Goal: Communication & Community: Answer question/provide support

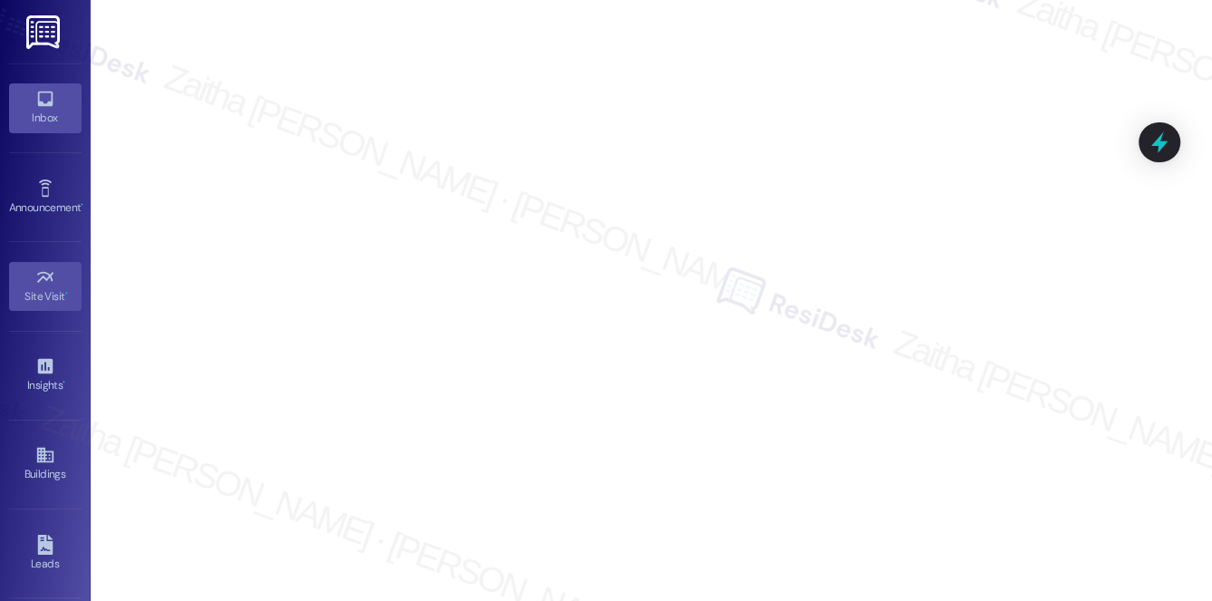
click at [53, 118] on div "Inbox" at bounding box center [45, 118] width 91 height 18
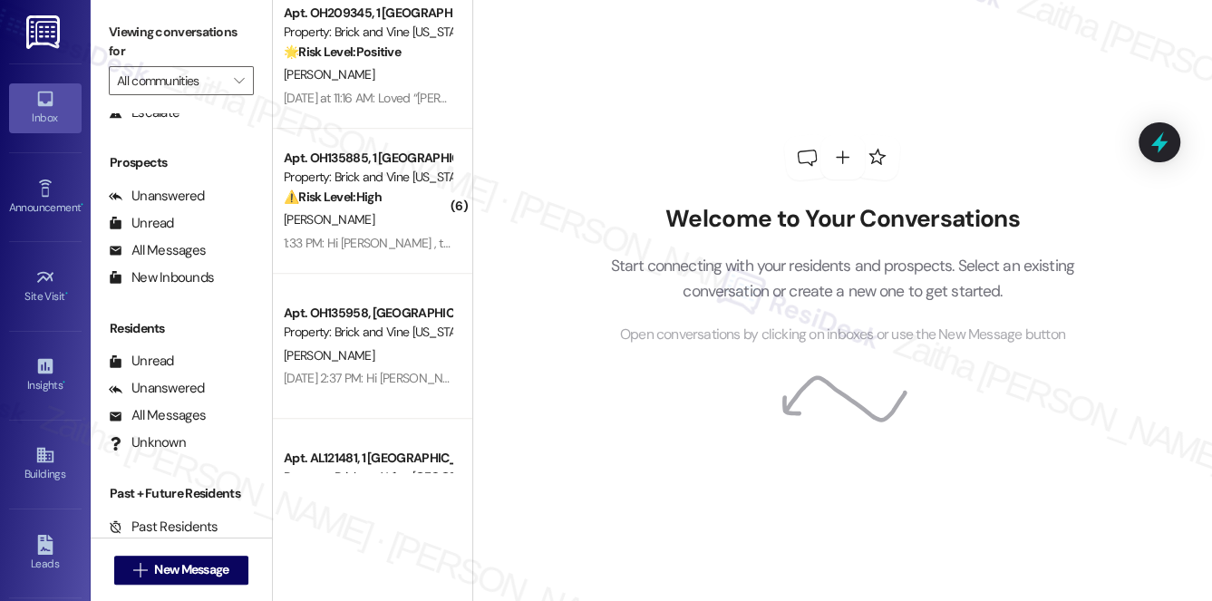
scroll to position [1071, 0]
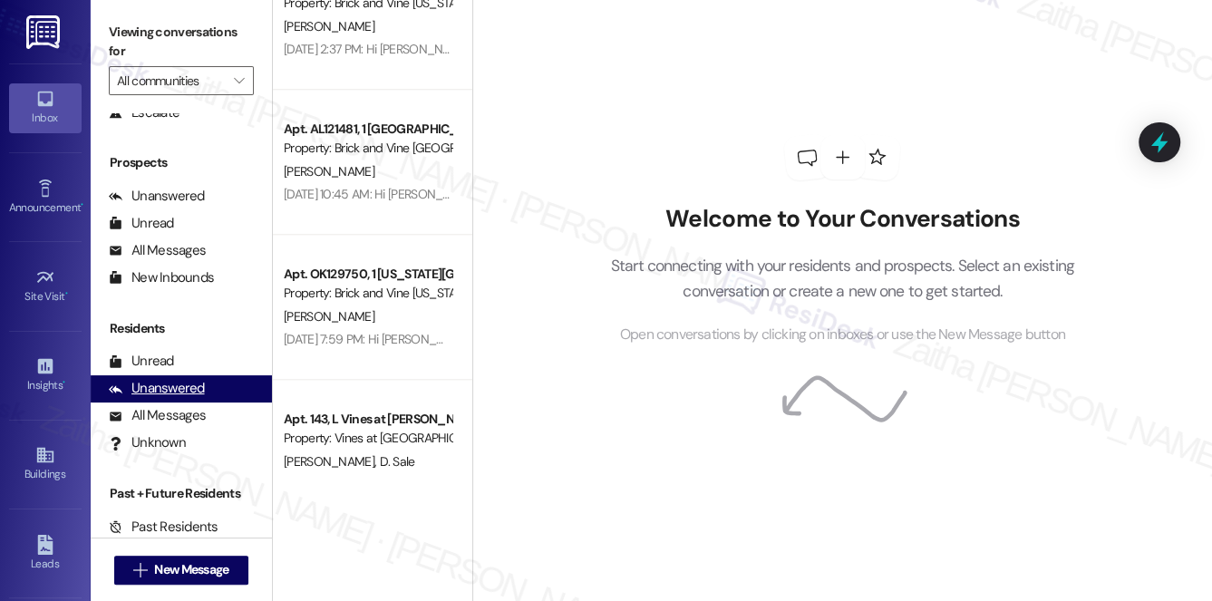
click at [163, 397] on div "Unanswered" at bounding box center [157, 388] width 96 height 19
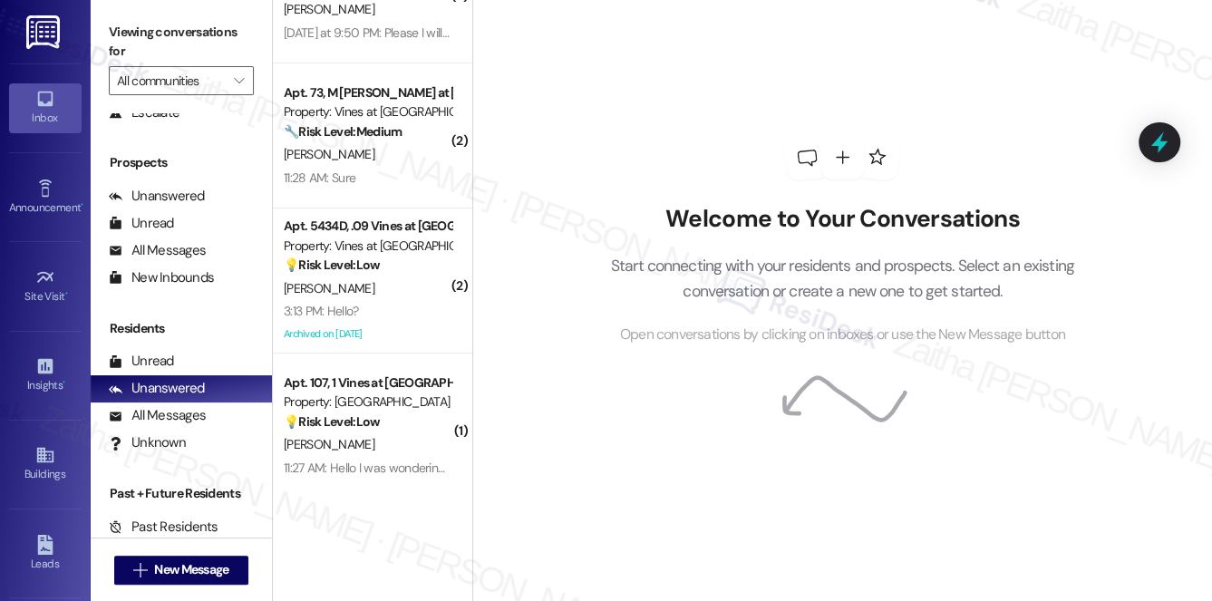
scroll to position [0, 0]
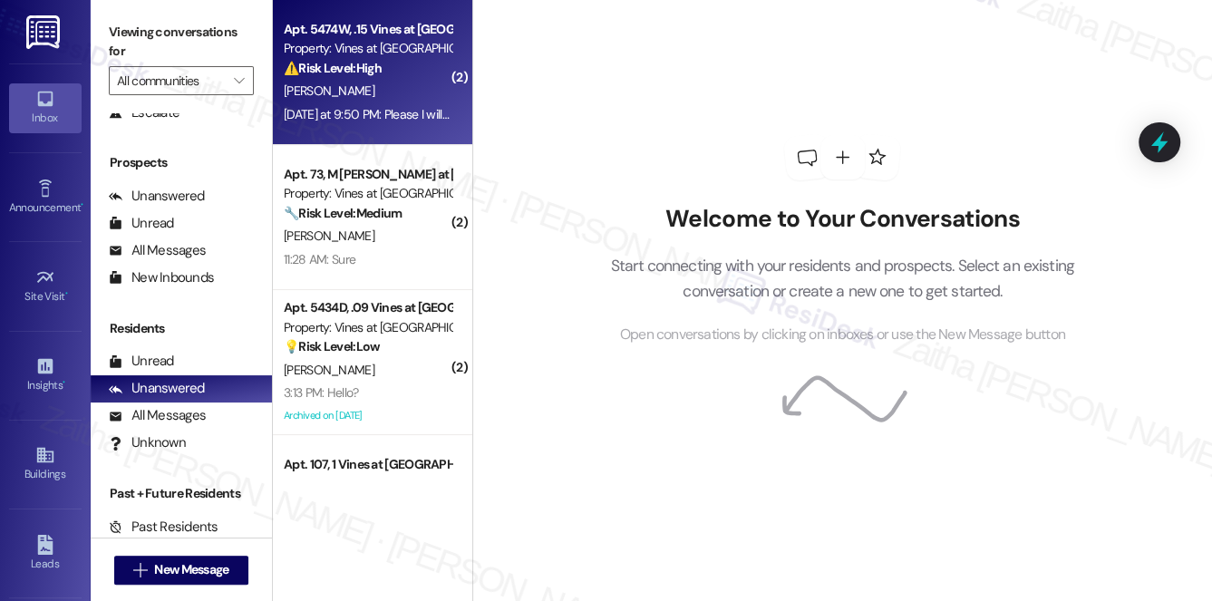
click at [377, 90] on div "[PERSON_NAME]" at bounding box center [367, 91] width 171 height 23
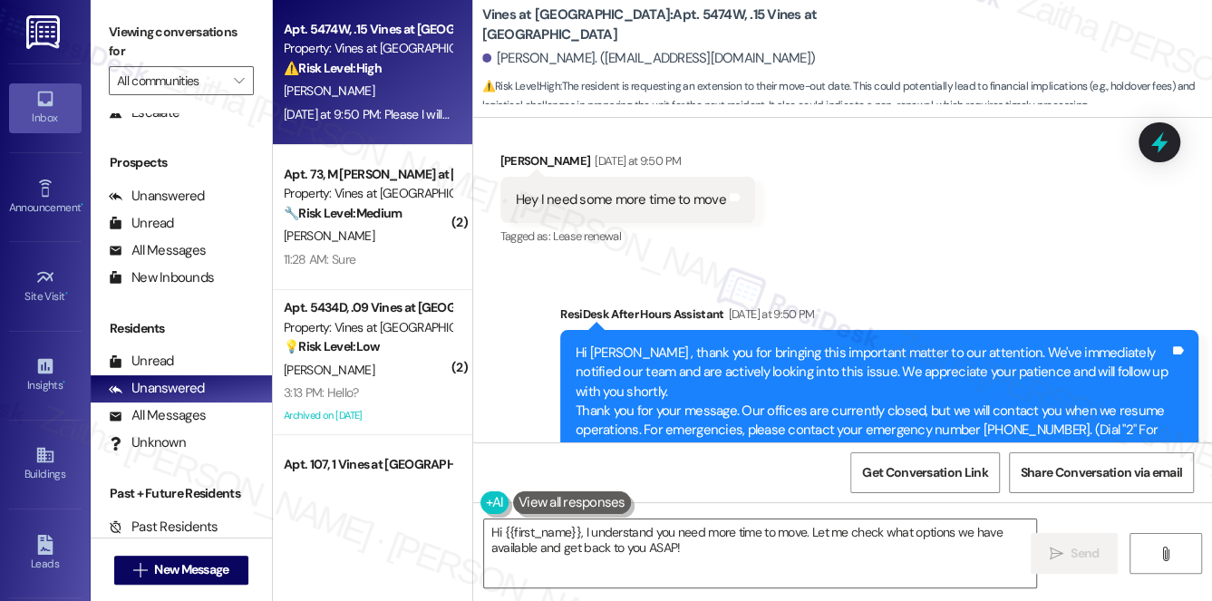
scroll to position [55050, 0]
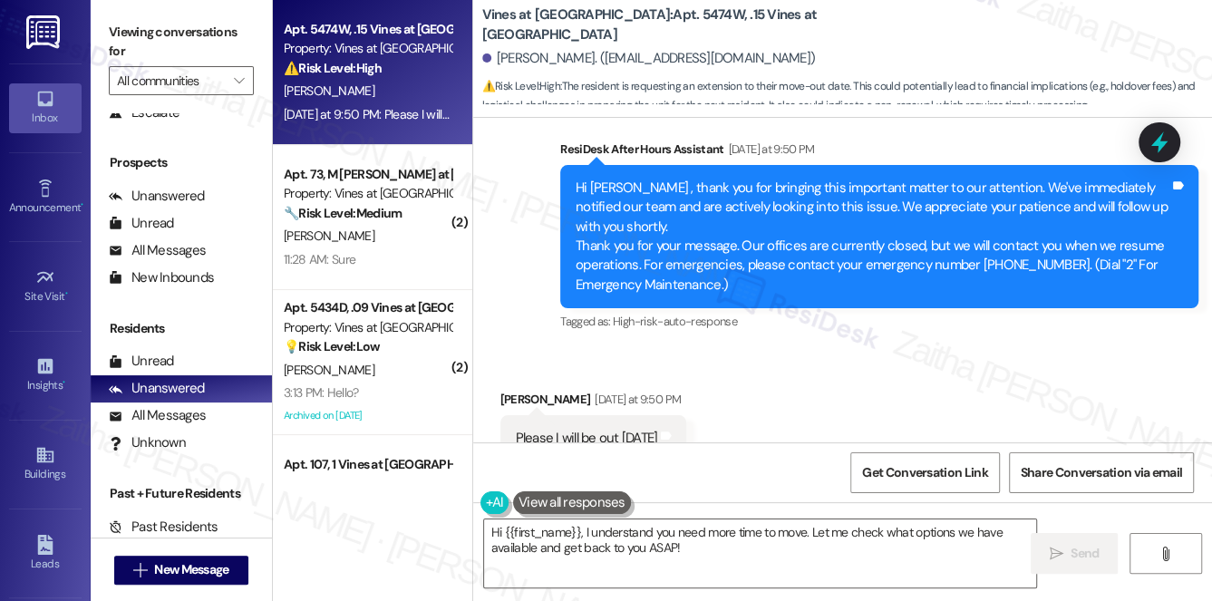
drag, startPoint x: 659, startPoint y: 325, endPoint x: 859, endPoint y: 326, distance: 199.5
copy div "Request for Move-Out Extension"
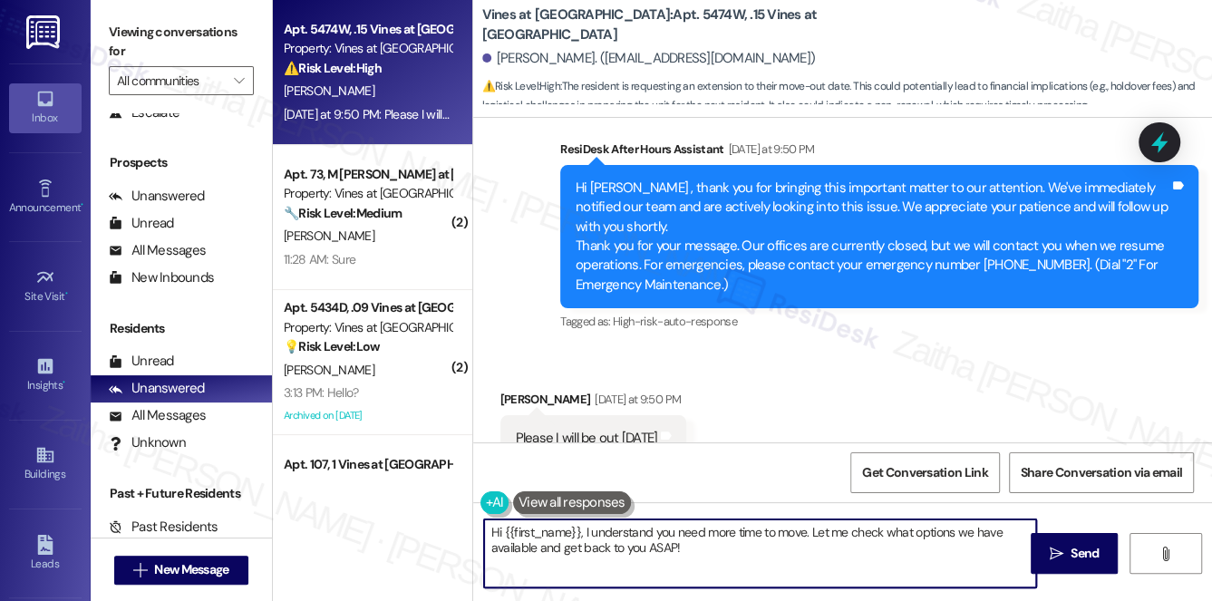
drag, startPoint x: 810, startPoint y: 530, endPoint x: 831, endPoint y: 559, distance: 35.5
click at [831, 559] on textarea "Hi {{first_name}}, I understand you need more time to move. Let me check what o…" at bounding box center [760, 554] width 553 height 68
paste textarea "Request for Move-Out Extension"
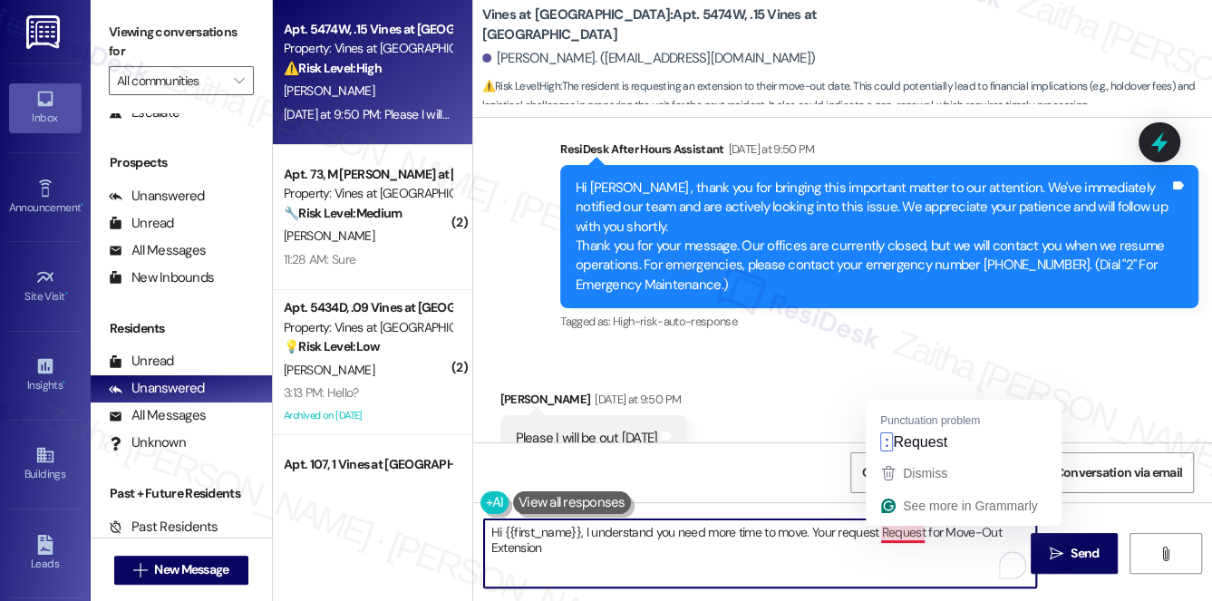
click at [885, 525] on textarea "Hi {{first_name}}, I understand you need more time to move. Your request Reques…" at bounding box center [760, 554] width 553 height 68
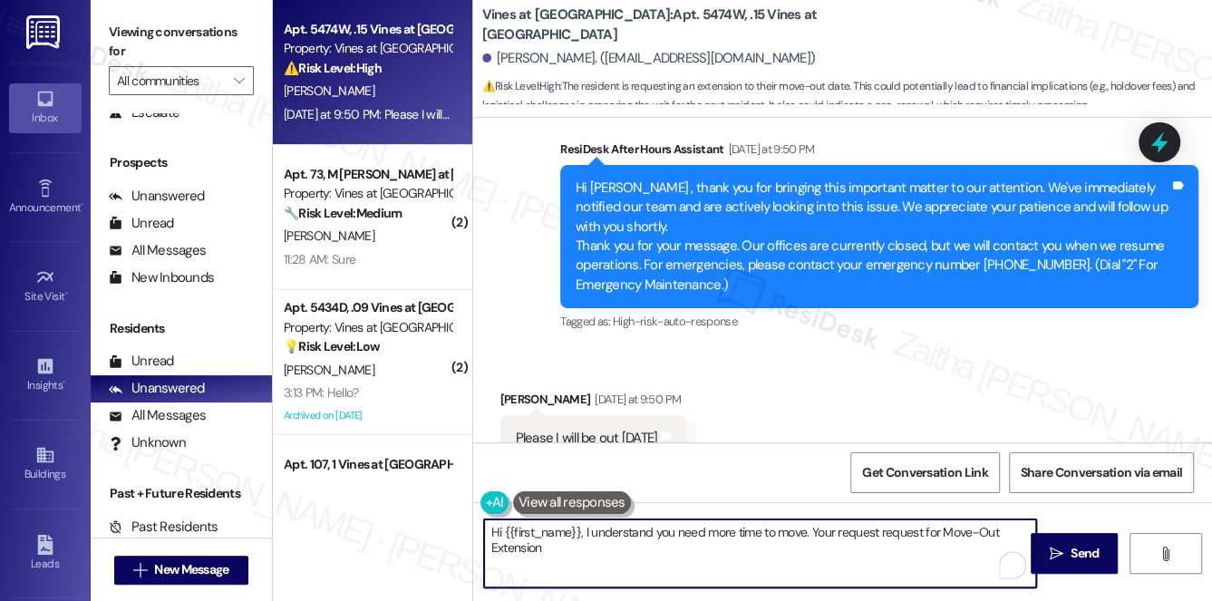
click at [951, 535] on textarea "Hi {{first_name}}, I understand you need more time to move. Your request reques…" at bounding box center [760, 554] width 553 height 68
click at [985, 526] on textarea "Hi {{first_name}}, I understand you need more time to move. Your request reques…" at bounding box center [760, 554] width 553 height 68
click at [500, 551] on textarea "Hi {{first_name}}, I understand you need more time to move. Your request reques…" at bounding box center [760, 554] width 553 height 68
click at [493, 551] on textarea "Hi {{first_name}}, I understand you need more time to move. Your request reques…" at bounding box center [760, 554] width 553 height 68
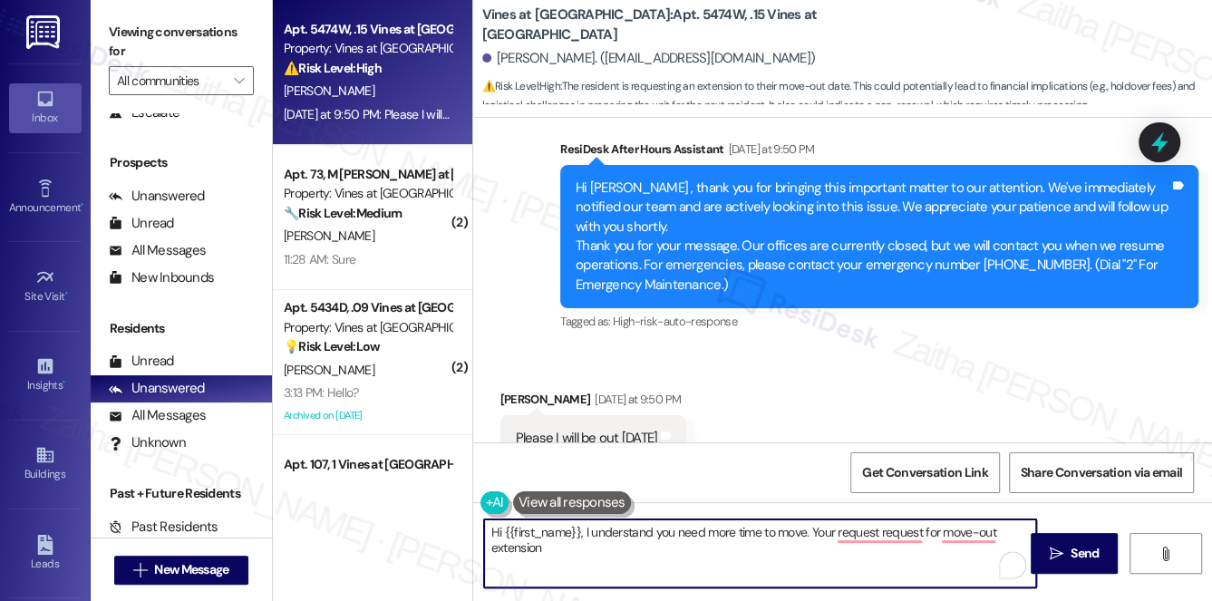
click at [564, 540] on textarea "Hi {{first_name}}, I understand you need more time to move. Your request reques…" at bounding box center [760, 554] width 553 height 68
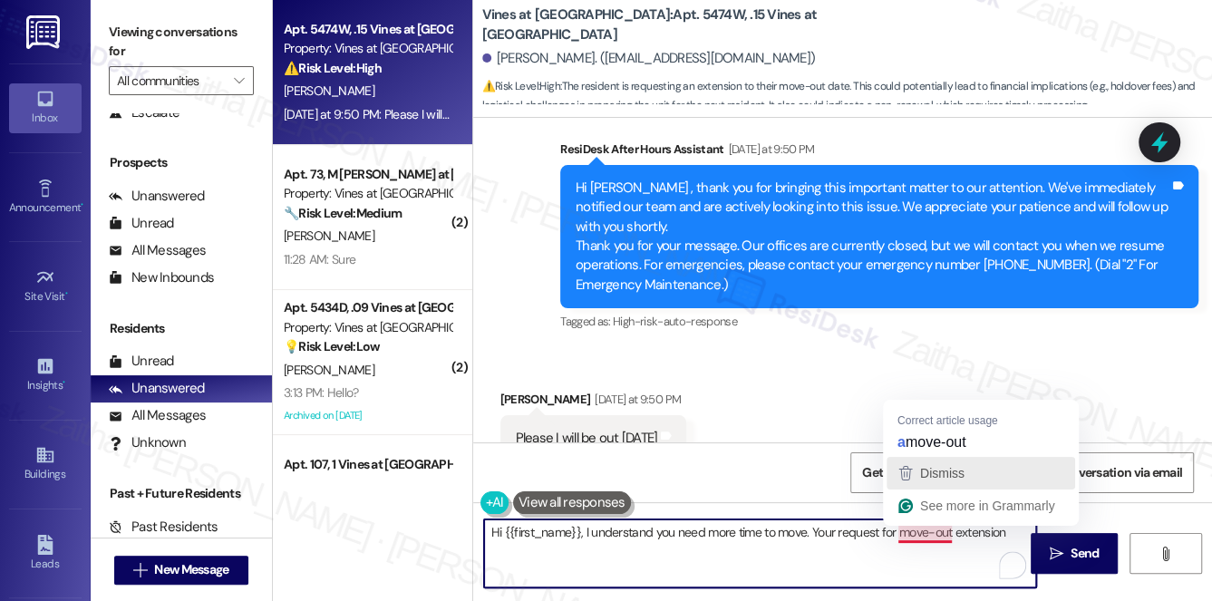
click at [942, 457] on button "Dismiss" at bounding box center [981, 473] width 189 height 33
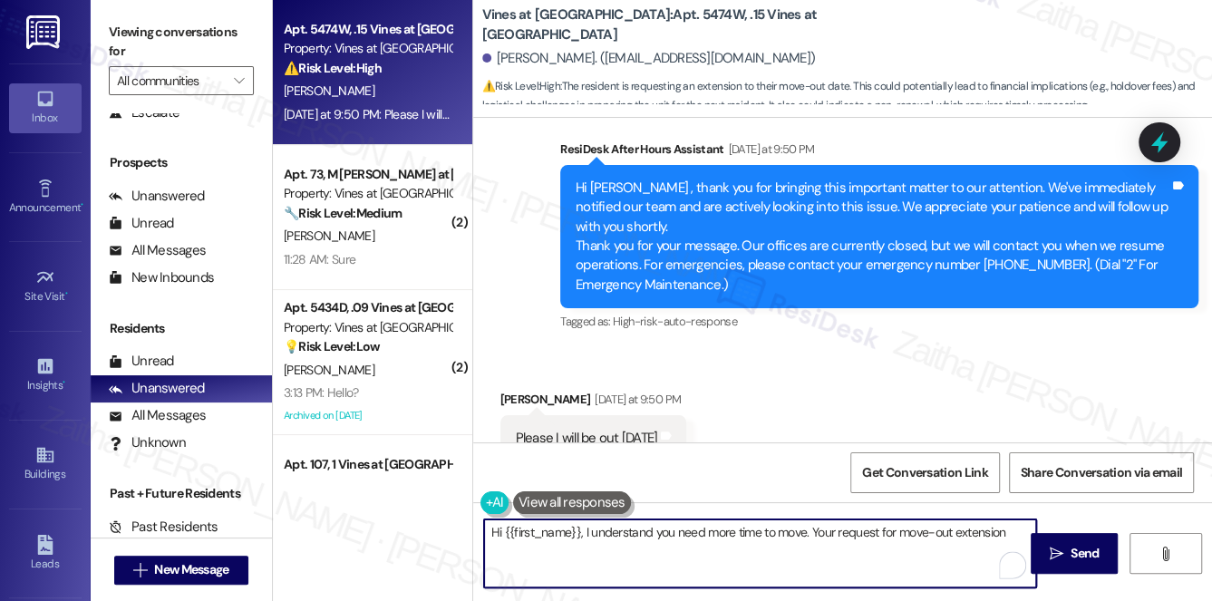
click at [1014, 544] on textarea "Hi {{first_name}}, I understand you need more time to move. Your request for mo…" at bounding box center [760, 554] width 553 height 68
drag, startPoint x: 489, startPoint y: 534, endPoint x: 894, endPoint y: 559, distance: 406.1
click at [894, 559] on textarea "Hi {{first_name}}, I understand you need more time to move. Your request for mo…" at bounding box center [760, 554] width 553 height 68
type textarea "Hi {{first_name}}, I understand you need more time to move. Your request for mo…"
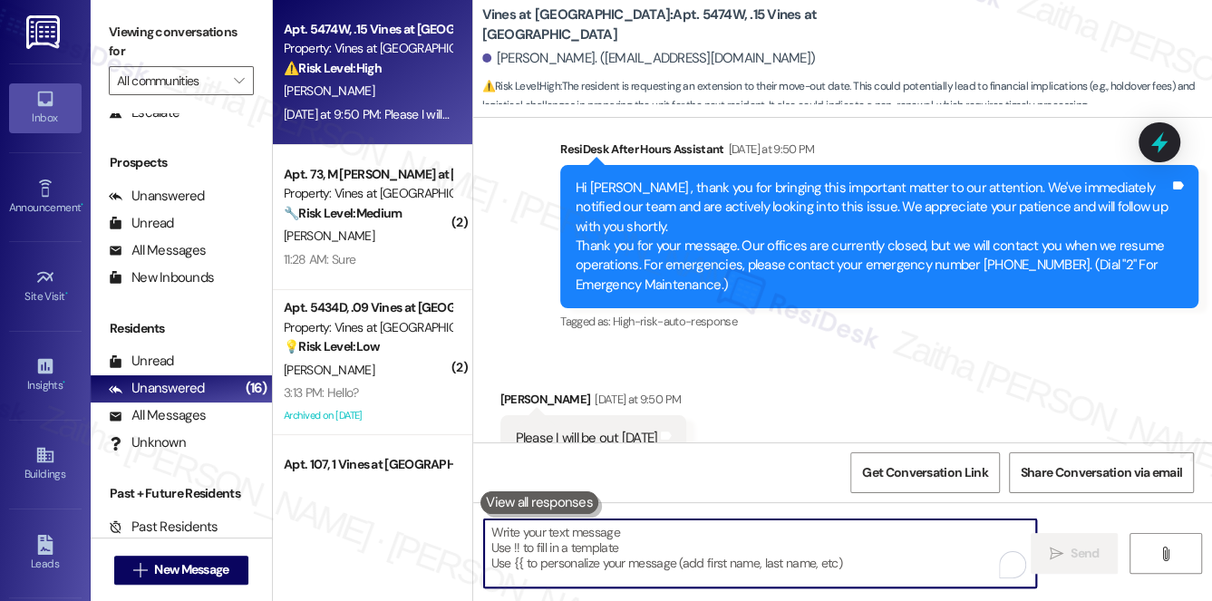
paste textarea "Hi {{first_name}}, I completely understand you need a little more time to move.…"
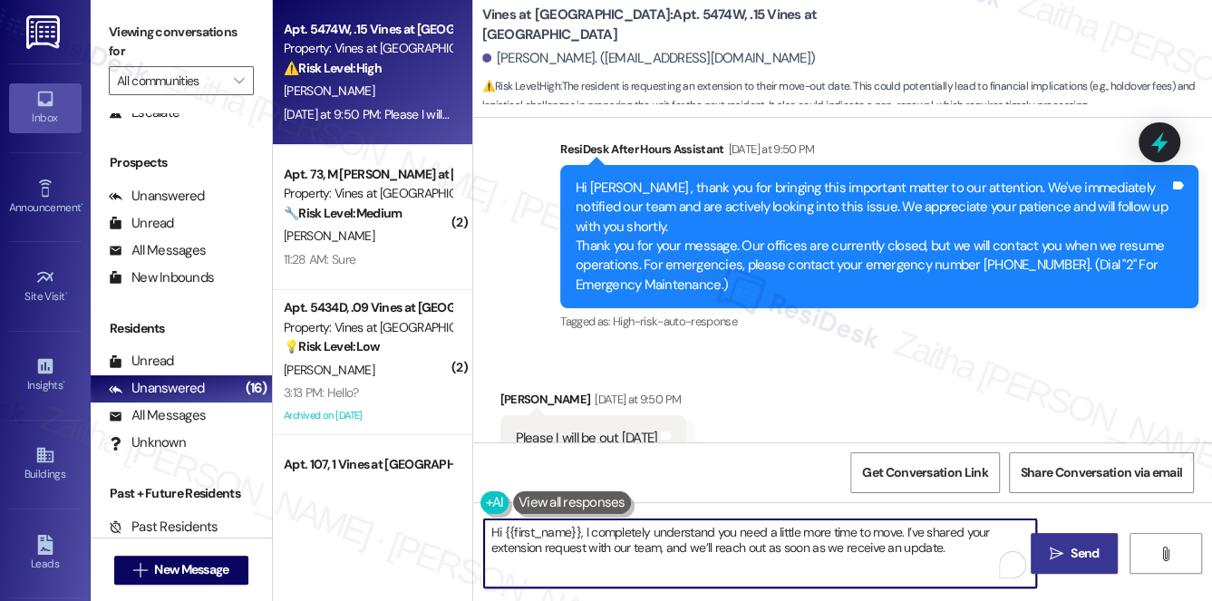
type textarea "Hi {{first_name}}, I completely understand you need a little more time to move.…"
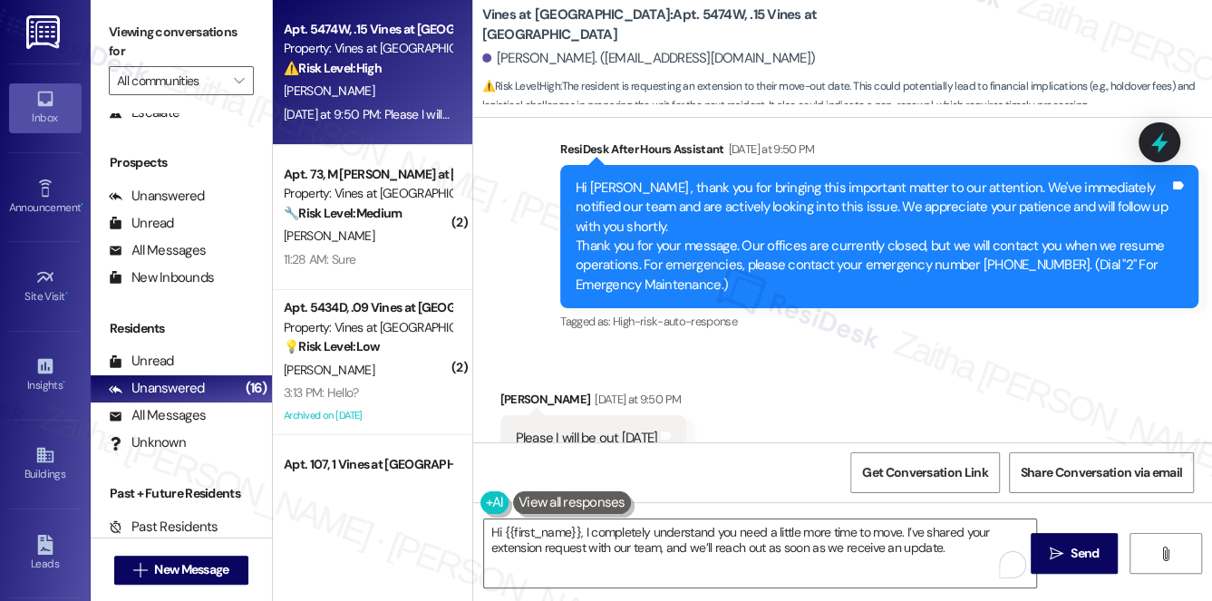
drag, startPoint x: 1074, startPoint y: 553, endPoint x: 1015, endPoint y: 510, distance: 73.3
click at [1075, 552] on span "Send" at bounding box center [1085, 553] width 28 height 19
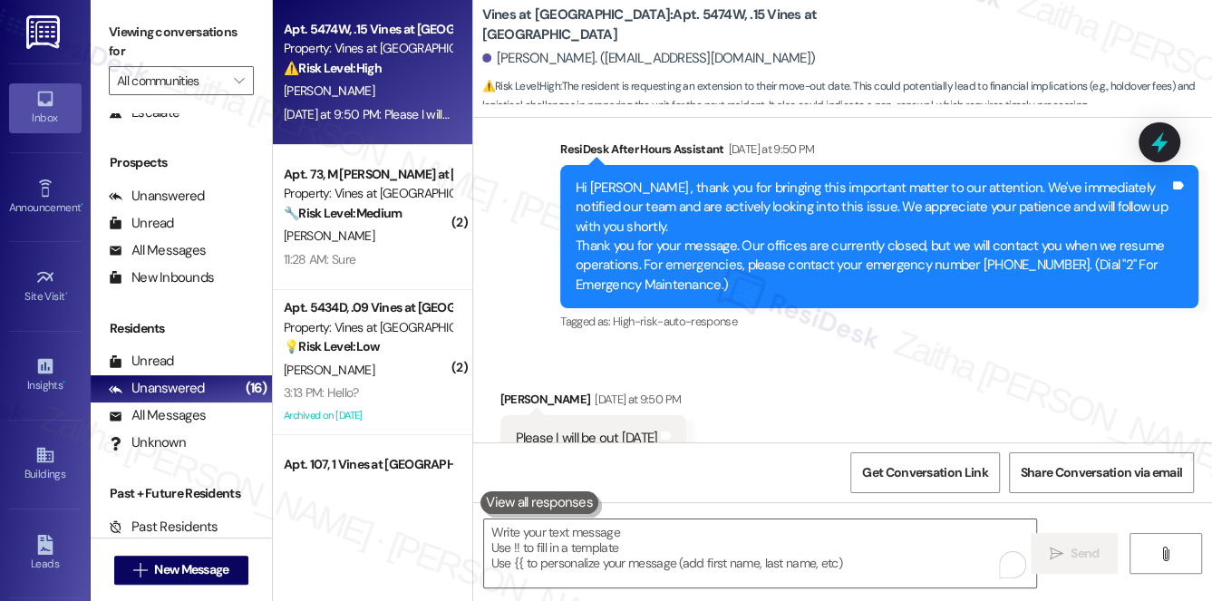
scroll to position [54806, 0]
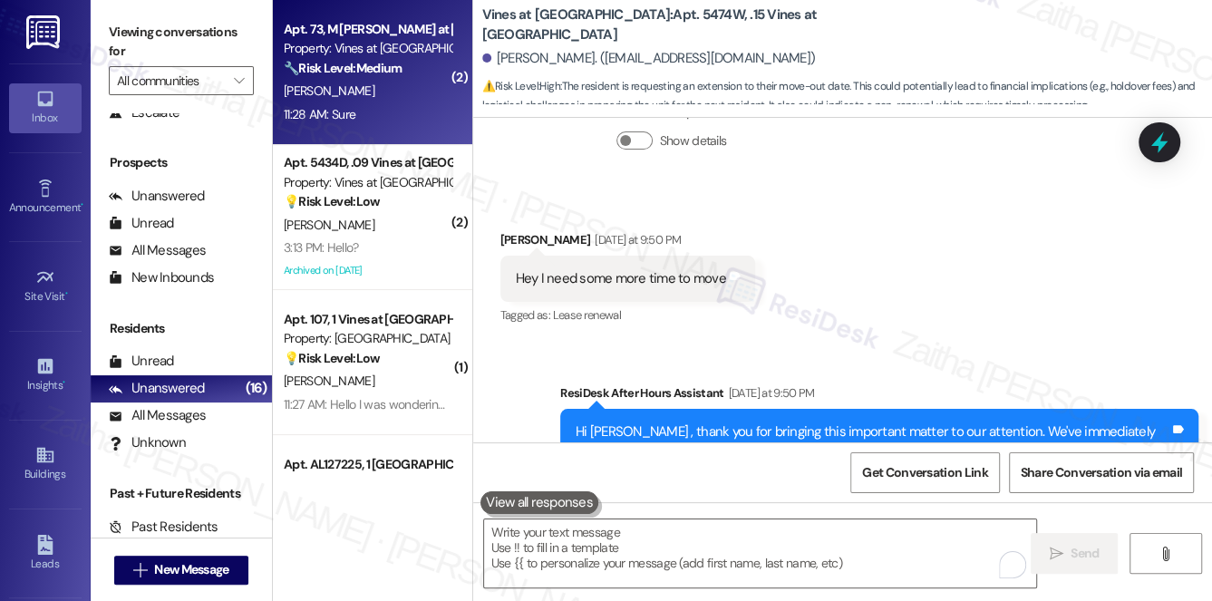
click at [400, 105] on div "11:28 AM: Sure 11:28 AM: Sure" at bounding box center [367, 114] width 171 height 23
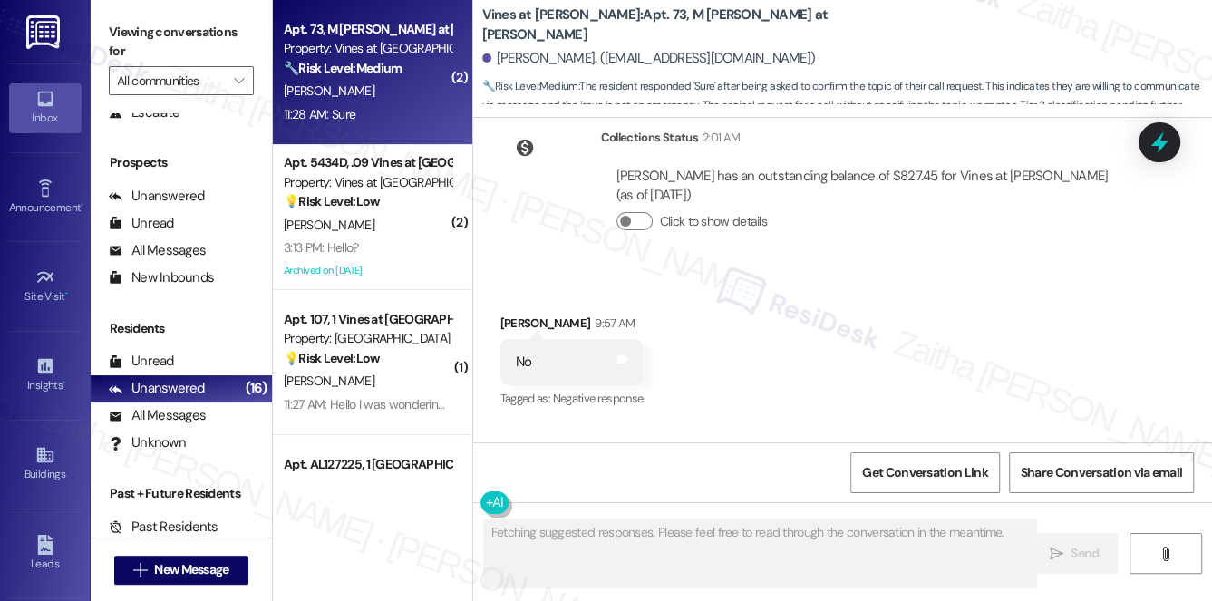
scroll to position [14037, 0]
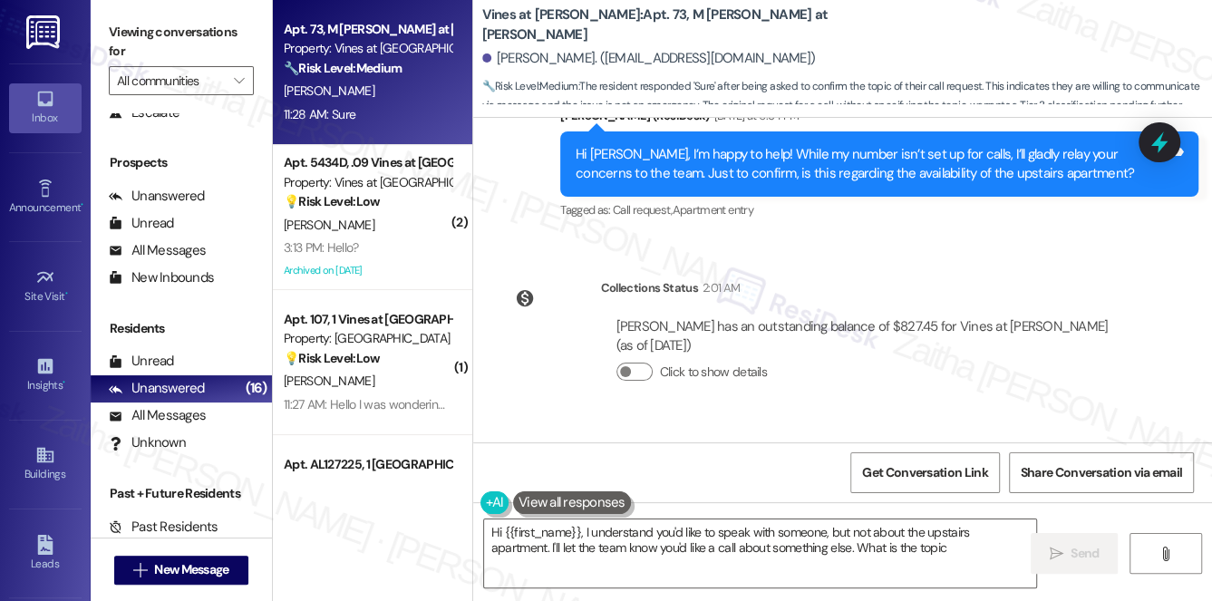
type textarea "Hi {{first_name}}, I understand you'd like to speak with someone, but not about…"
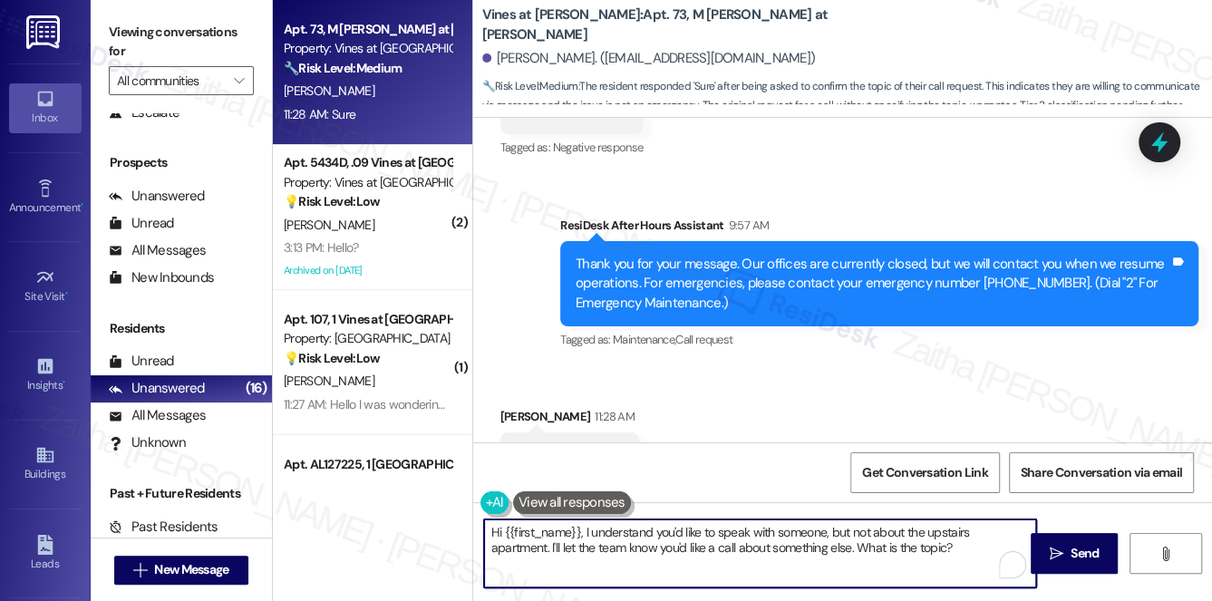
drag, startPoint x: 488, startPoint y: 533, endPoint x: 958, endPoint y: 551, distance: 470.0
click at [958, 551] on textarea "Hi {{first_name}}, I understand you'd like to speak with someone, but not about…" at bounding box center [760, 554] width 553 height 68
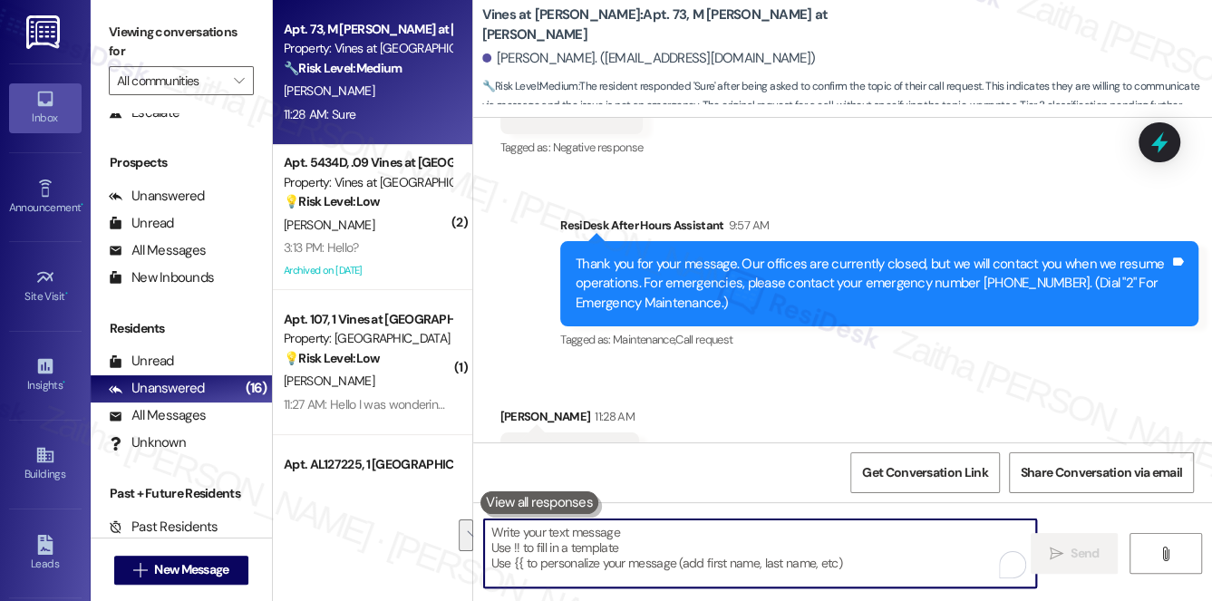
paste textarea "Hi {{first_name}}, I understand you’d like to have a conversation that’s not re…"
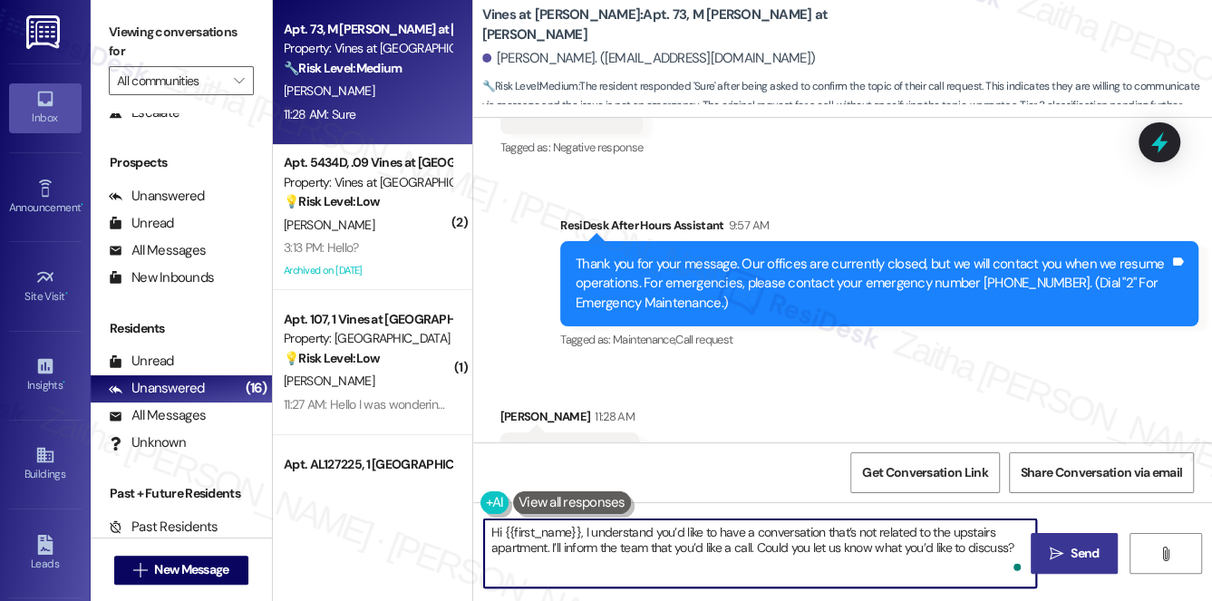
type textarea "Hi {{first_name}}, I understand you’d like to have a conversation that’s not re…"
click at [1095, 559] on span "Send" at bounding box center [1085, 553] width 28 height 19
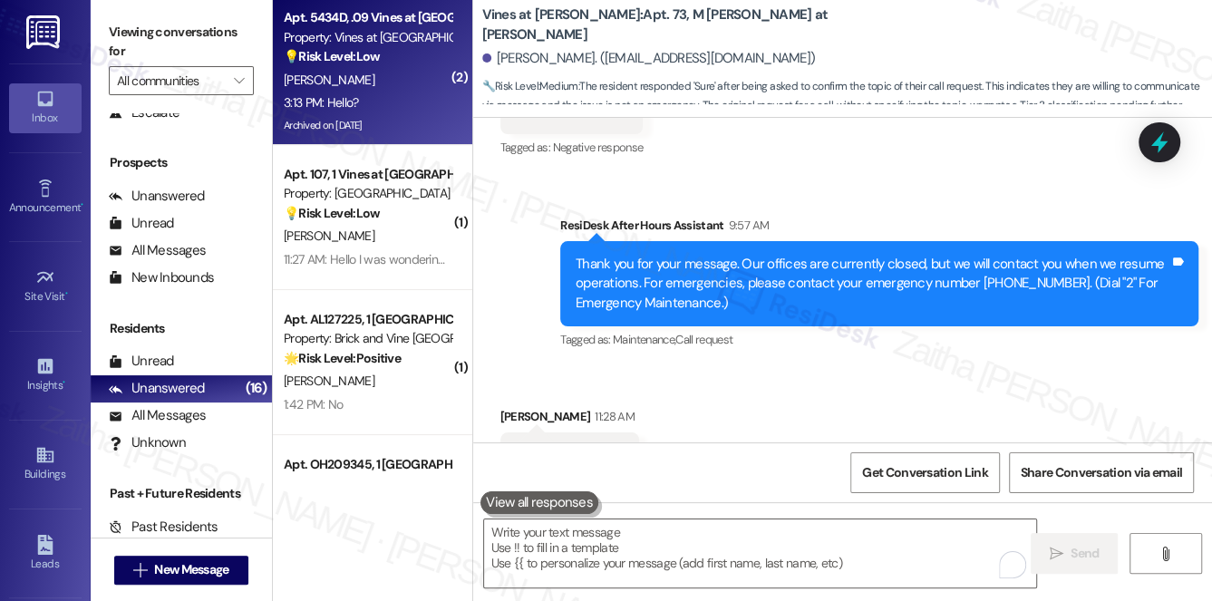
click at [394, 96] on div "3:13 PM: Hello? 3:13 PM: Hello?" at bounding box center [367, 103] width 171 height 23
type textarea "Fetching suggested responses. Please feel free to read through the conversation…"
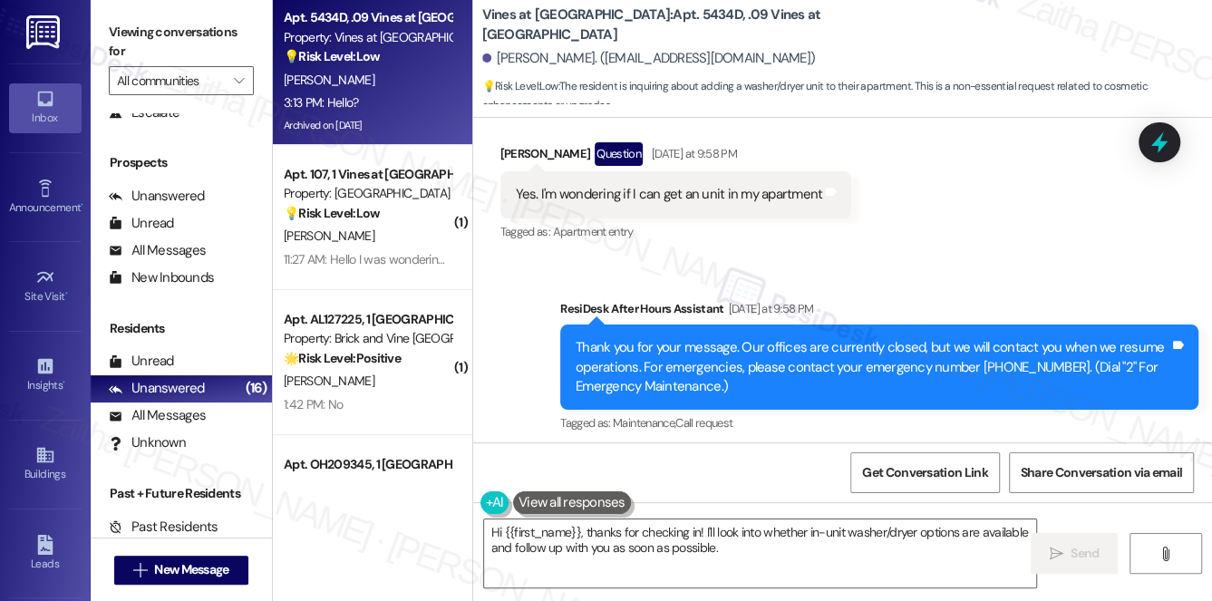
scroll to position [36223, 0]
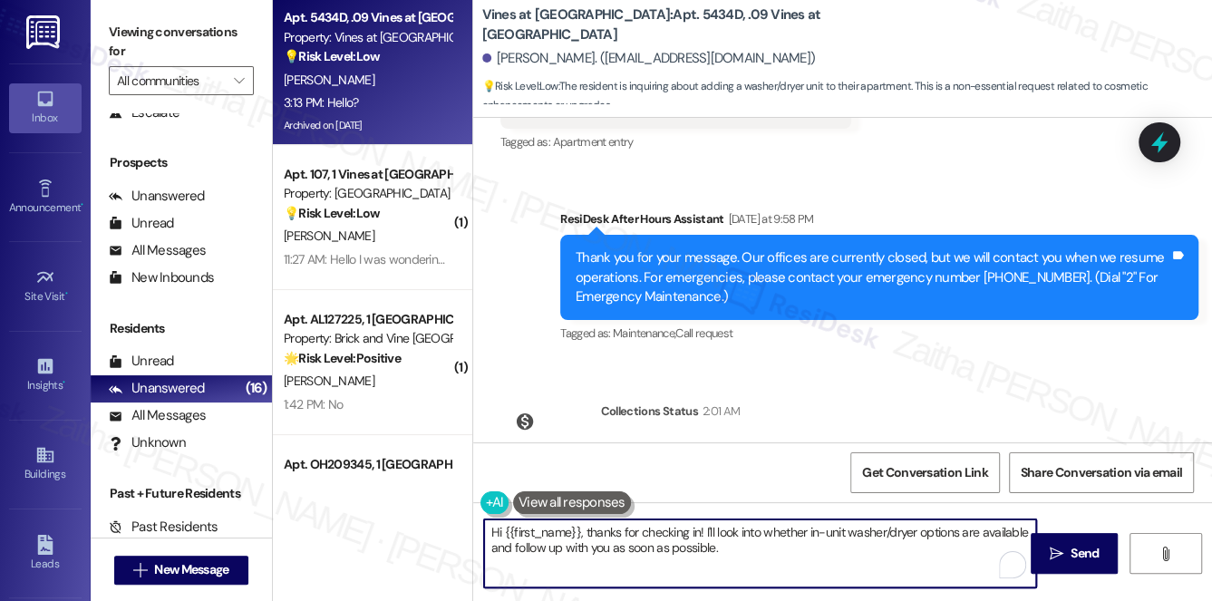
drag, startPoint x: 698, startPoint y: 531, endPoint x: 584, endPoint y: 535, distance: 114.3
click at [584, 535] on textarea "Hi {{first_name}}, thanks for checking in! I'll look into whether in-unit washe…" at bounding box center [760, 554] width 553 height 68
click at [557, 549] on textarea "Hi {{first_name}}! I'll look into whether in-unit washer/dryer options are avai…" at bounding box center [760, 554] width 553 height 68
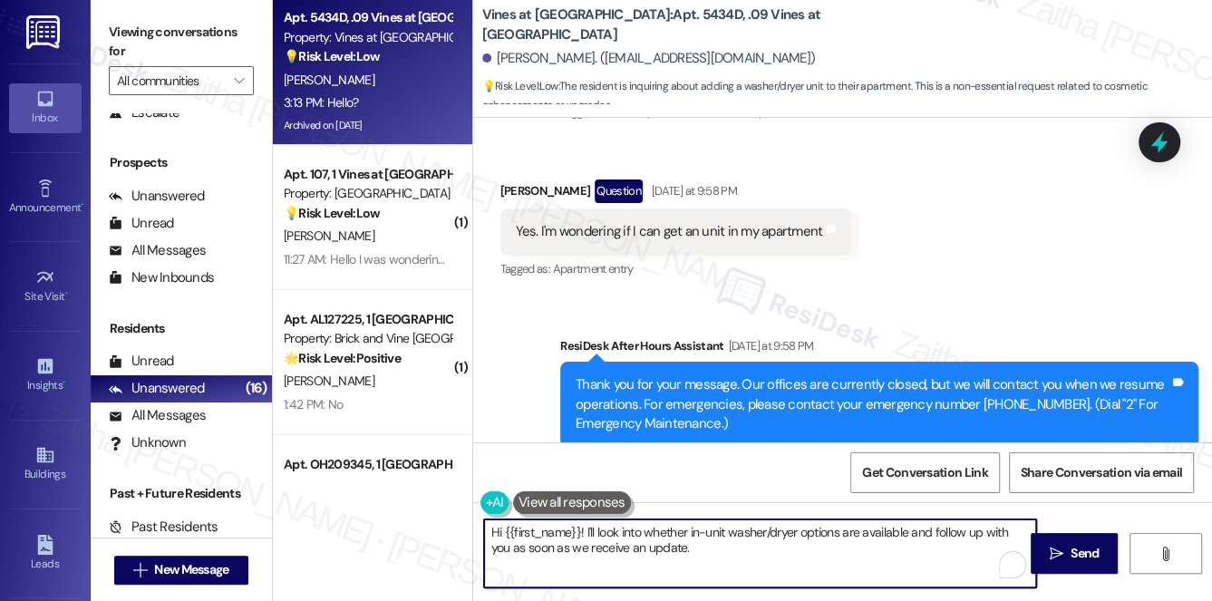
scroll to position [36305, 0]
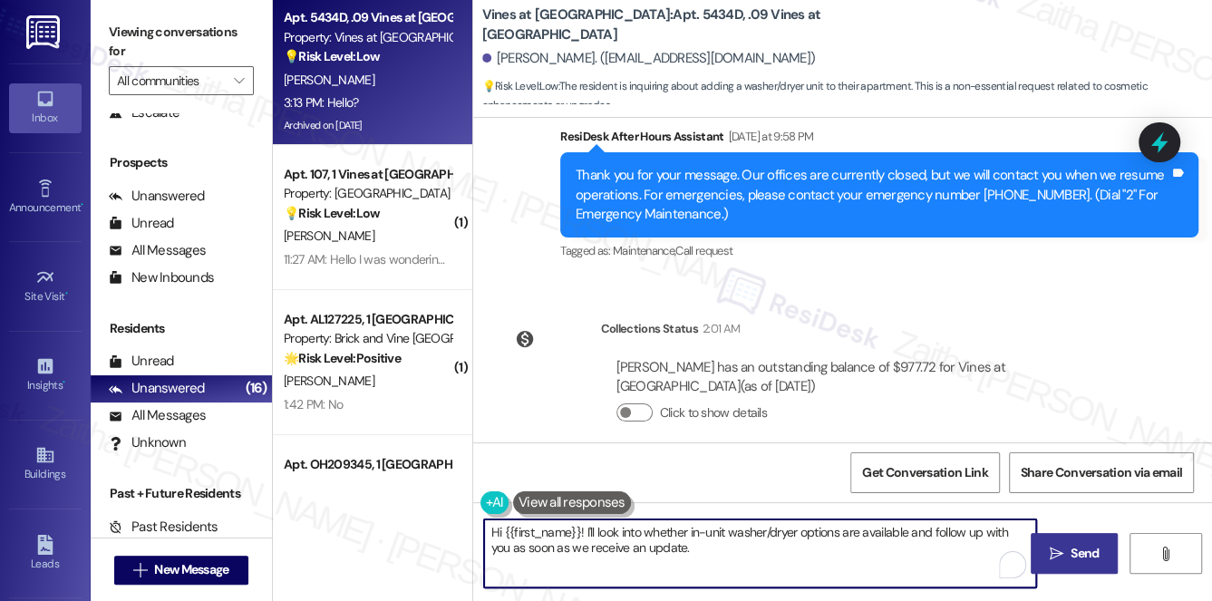
type textarea "Hi {{first_name}}! I'll look into whether in-unit washer/dryer options are avai…"
click at [1073, 549] on span "Send" at bounding box center [1085, 553] width 28 height 19
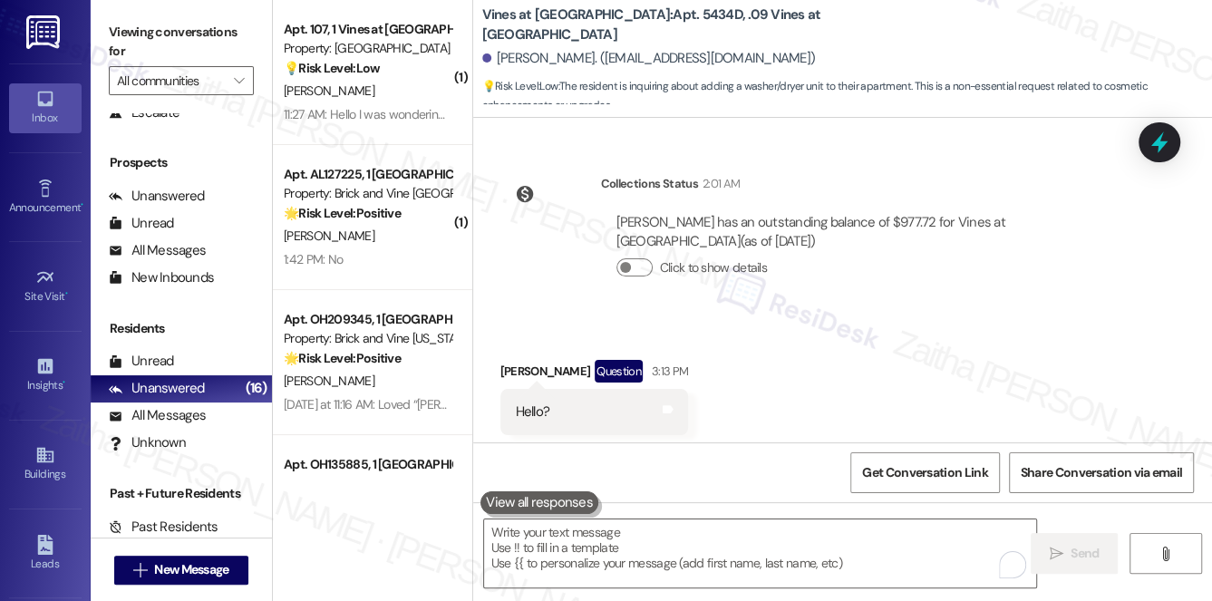
scroll to position [36451, 0]
drag, startPoint x: 563, startPoint y: 384, endPoint x: 742, endPoint y: 404, distance: 179.7
click at [742, 541] on div "Hi [PERSON_NAME]! I'll look into whether in-unit washer/dryer options are avail…" at bounding box center [879, 574] width 638 height 66
copy div "Hi [PERSON_NAME]! I'll look into whether in-unit washer/dryer options are avail…"
click at [968, 475] on div "Sent via SMS [PERSON_NAME] 3:44 PM Hi [PERSON_NAME]! I'll look into whether in-…" at bounding box center [842, 548] width 739 height 146
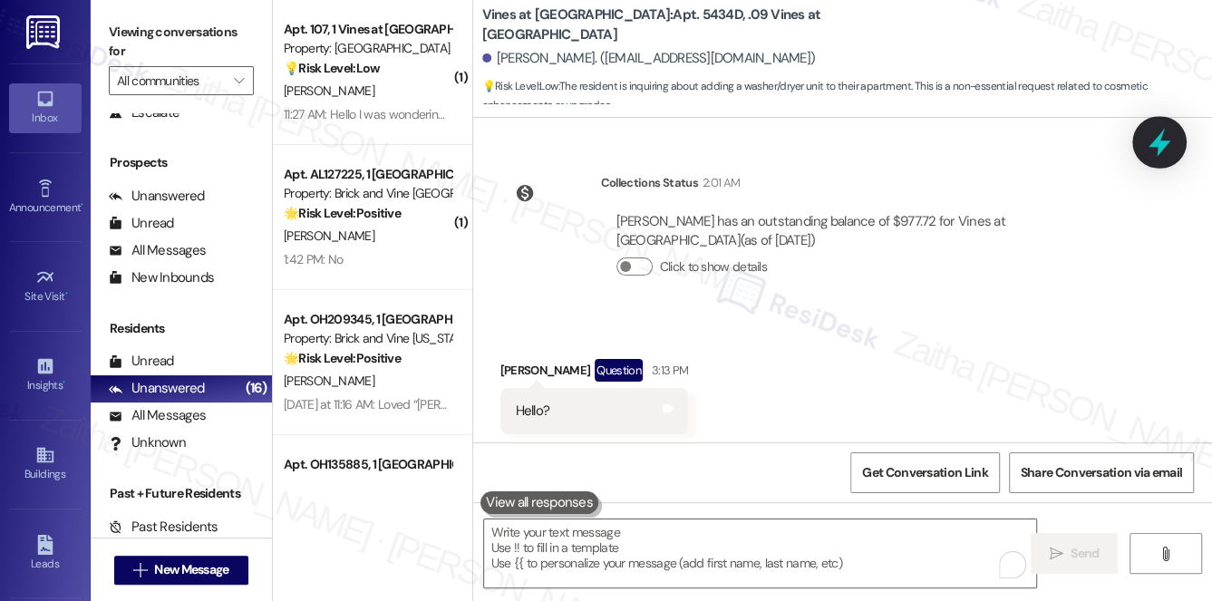
click at [1172, 152] on icon at bounding box center [1159, 142] width 31 height 31
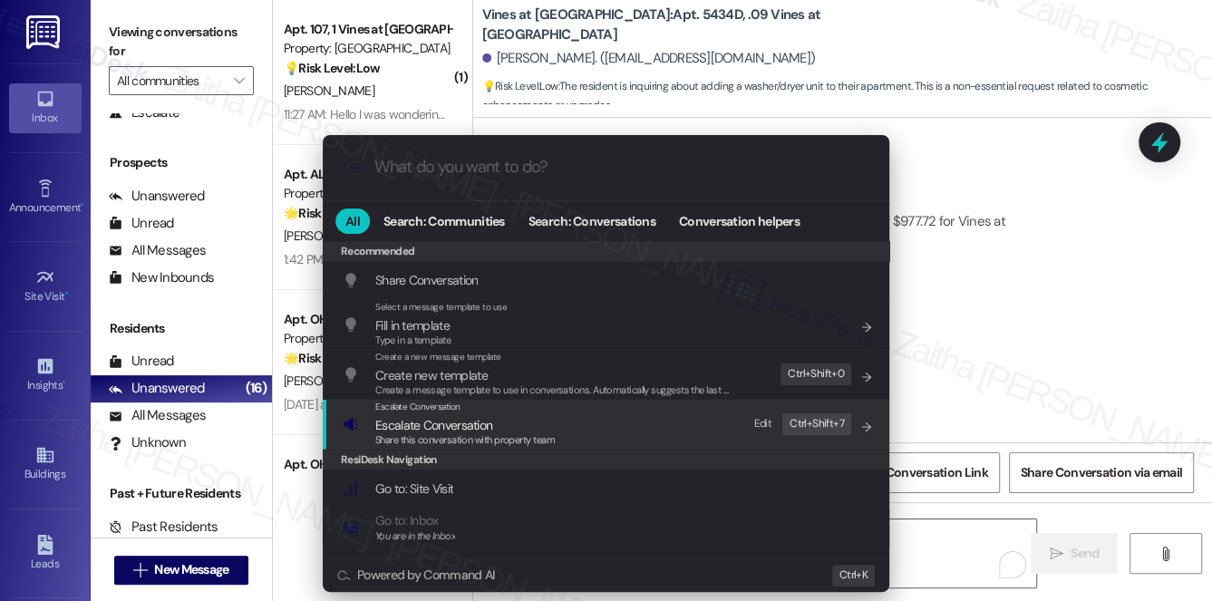
click at [408, 424] on span "Escalate Conversation" at bounding box center [433, 425] width 117 height 16
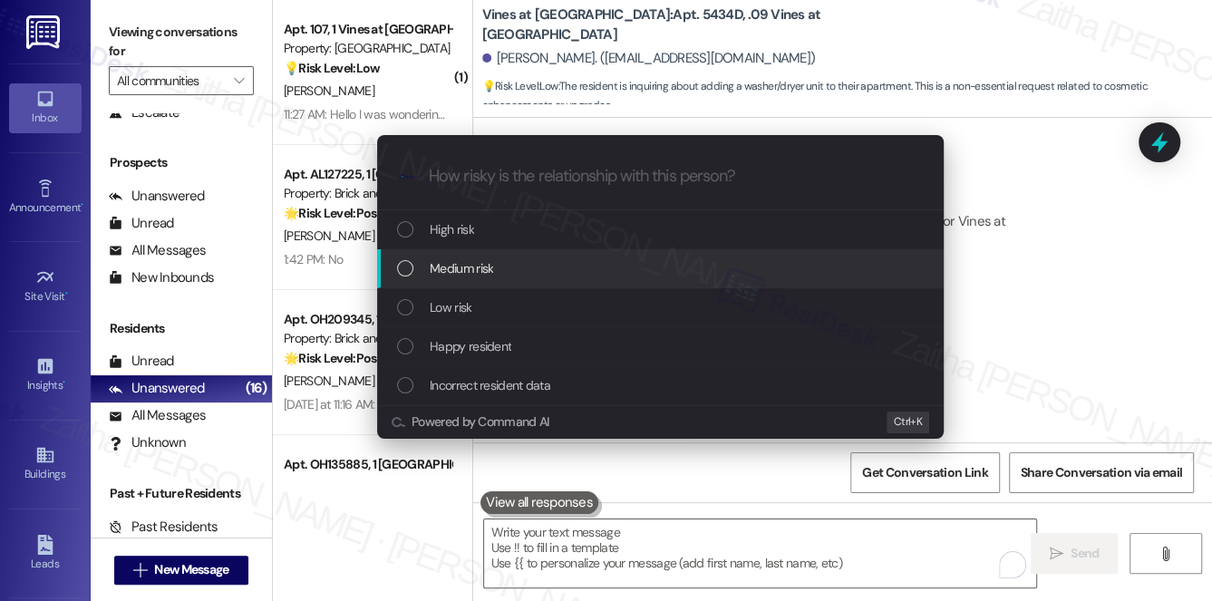
click at [450, 266] on span "Medium risk" at bounding box center [461, 268] width 63 height 20
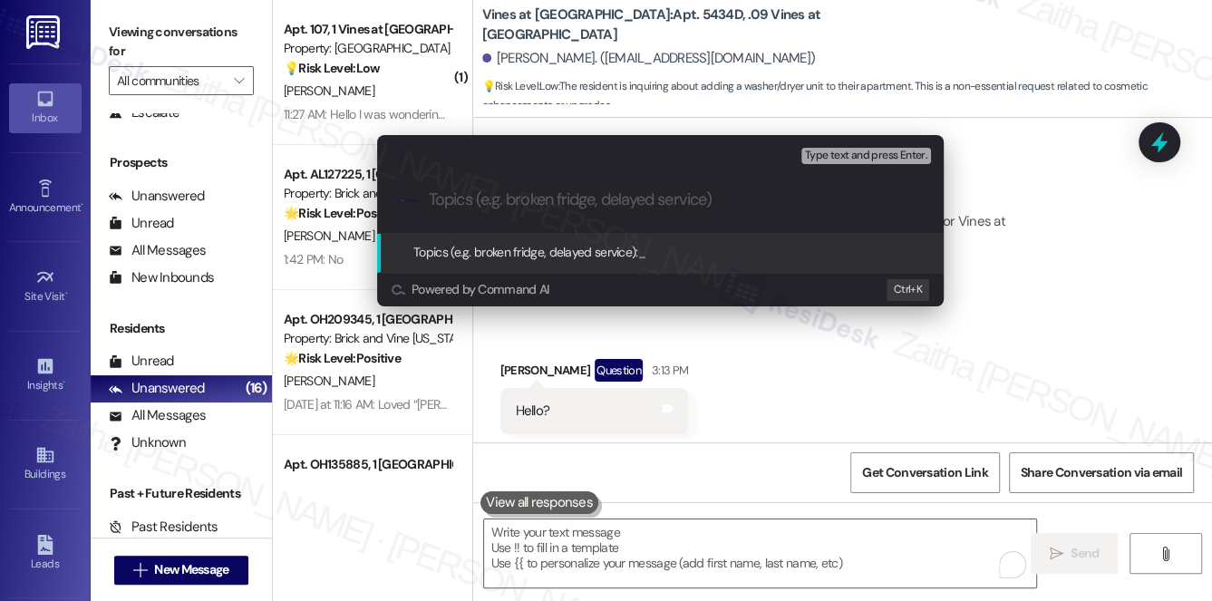
paste input "In-Unit Washer/Dryer Availability"
type input "In-Unit Washer/Dryer Availability"
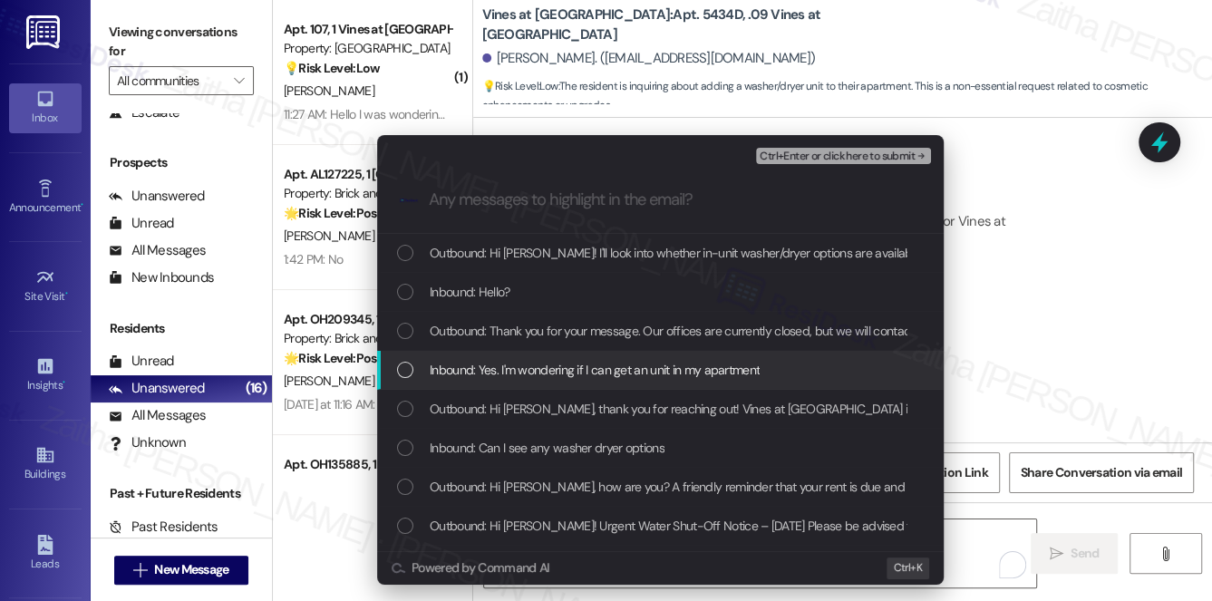
click at [540, 367] on span "Inbound: Yes. I'm wondering if I can get an unit in my apartment" at bounding box center [595, 370] width 330 height 20
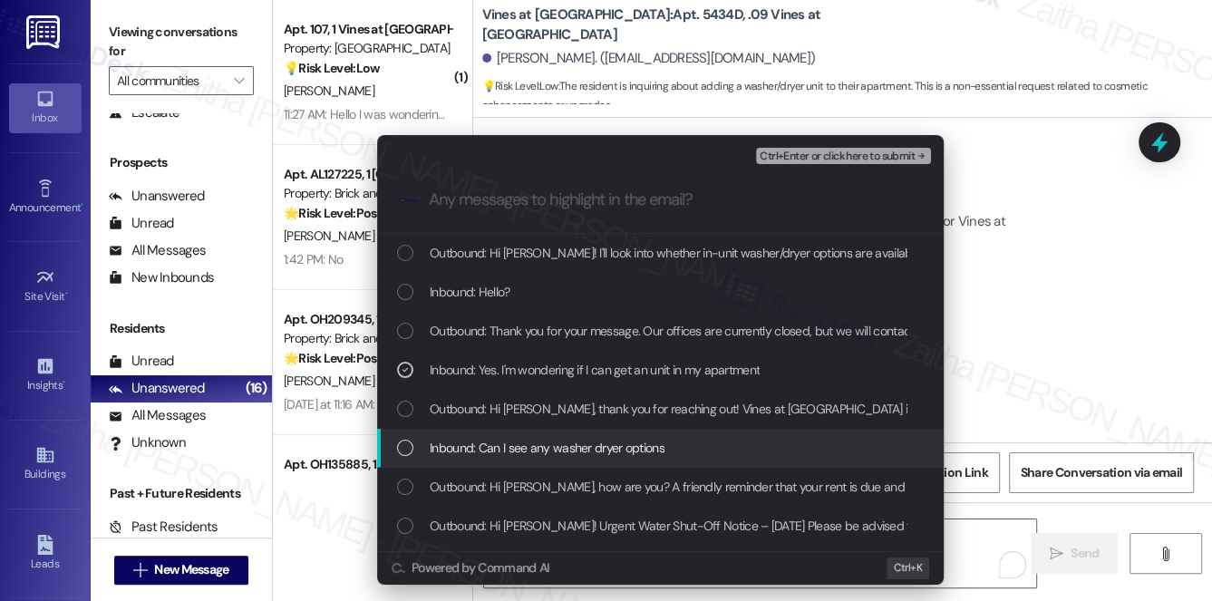
click at [558, 445] on span "Inbound: Can I see any washer dryer options" at bounding box center [547, 448] width 235 height 20
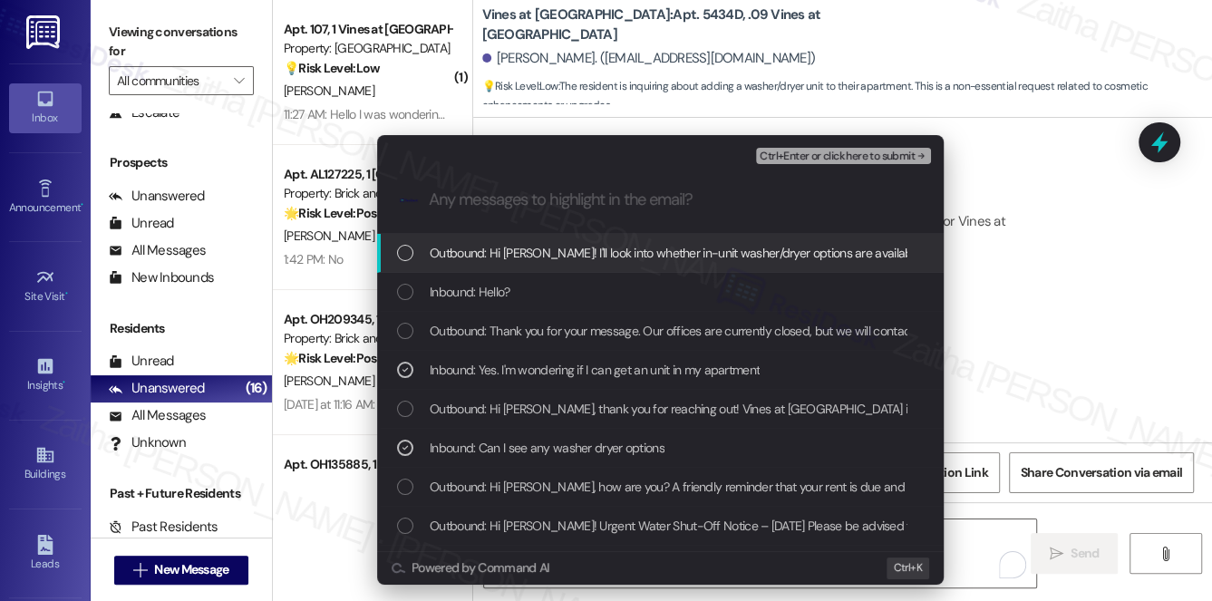
click at [824, 155] on span "Ctrl+Enter or click here to submit" at bounding box center [837, 157] width 155 height 13
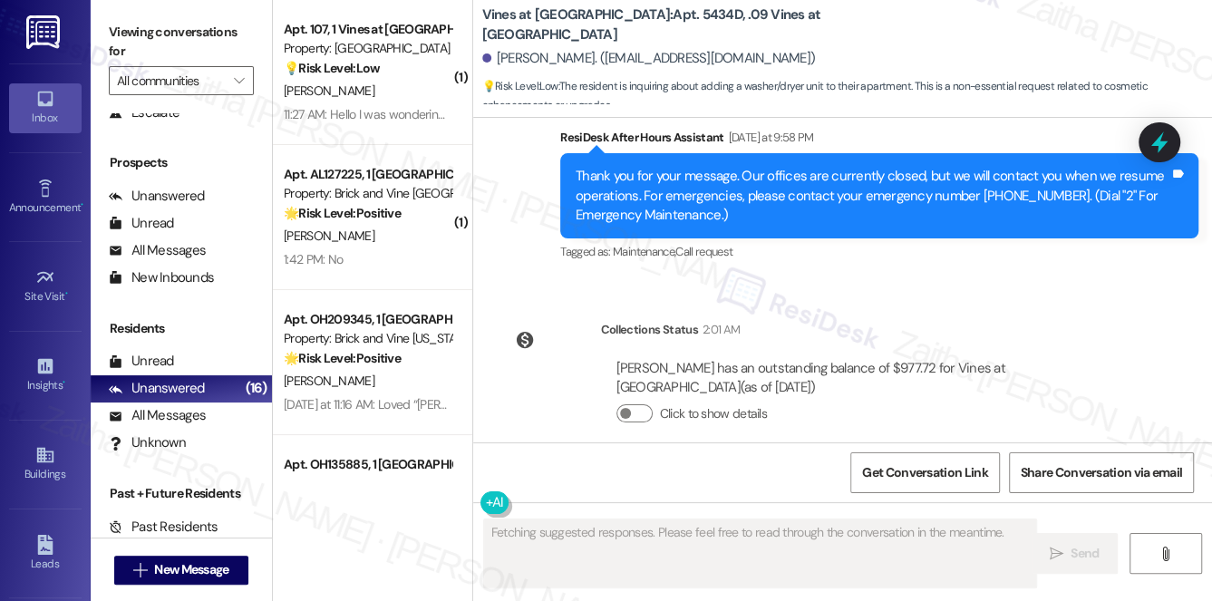
scroll to position [36478, 0]
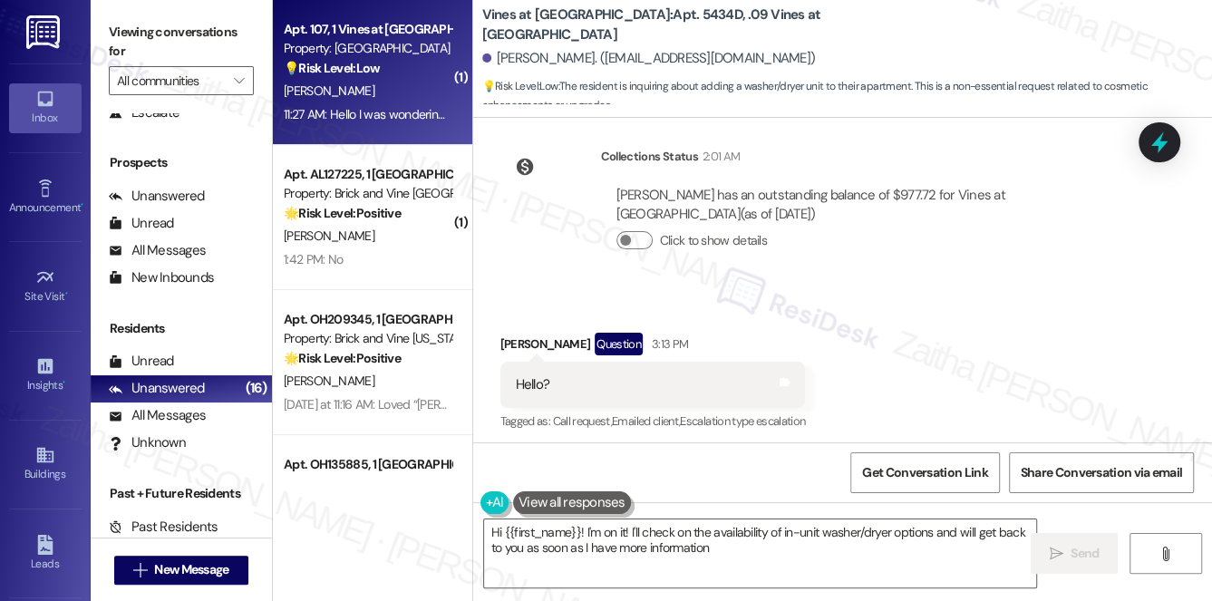
type textarea "Hi {{first_name}}! I'm on it! I'll check on the availability of in-unit washer/…"
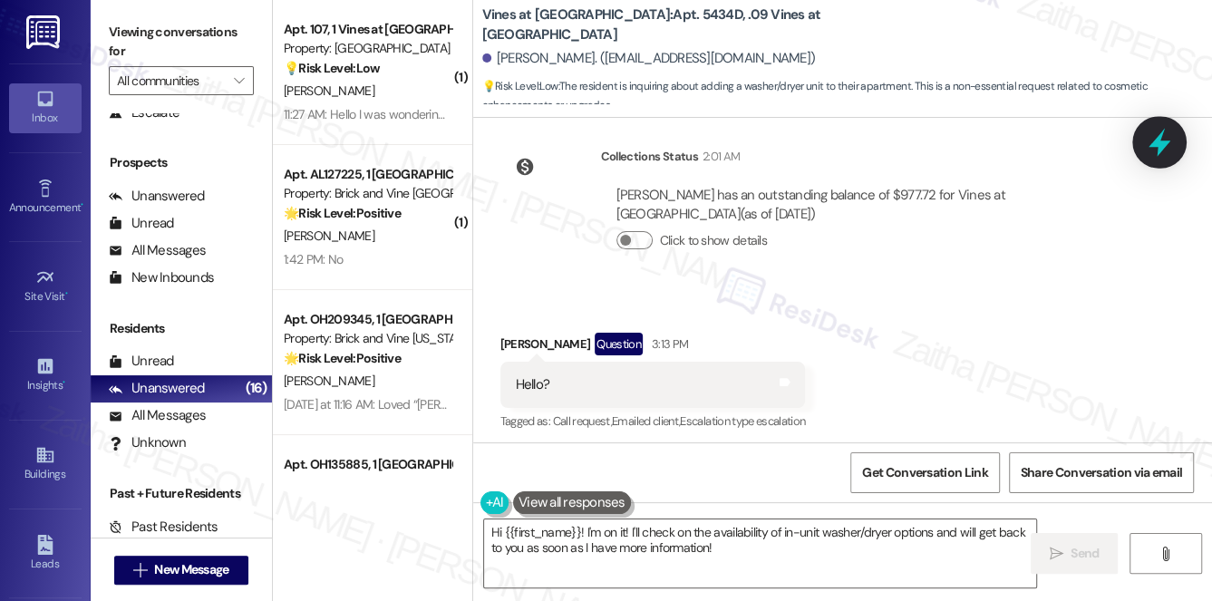
click at [1154, 144] on icon at bounding box center [1160, 143] width 22 height 28
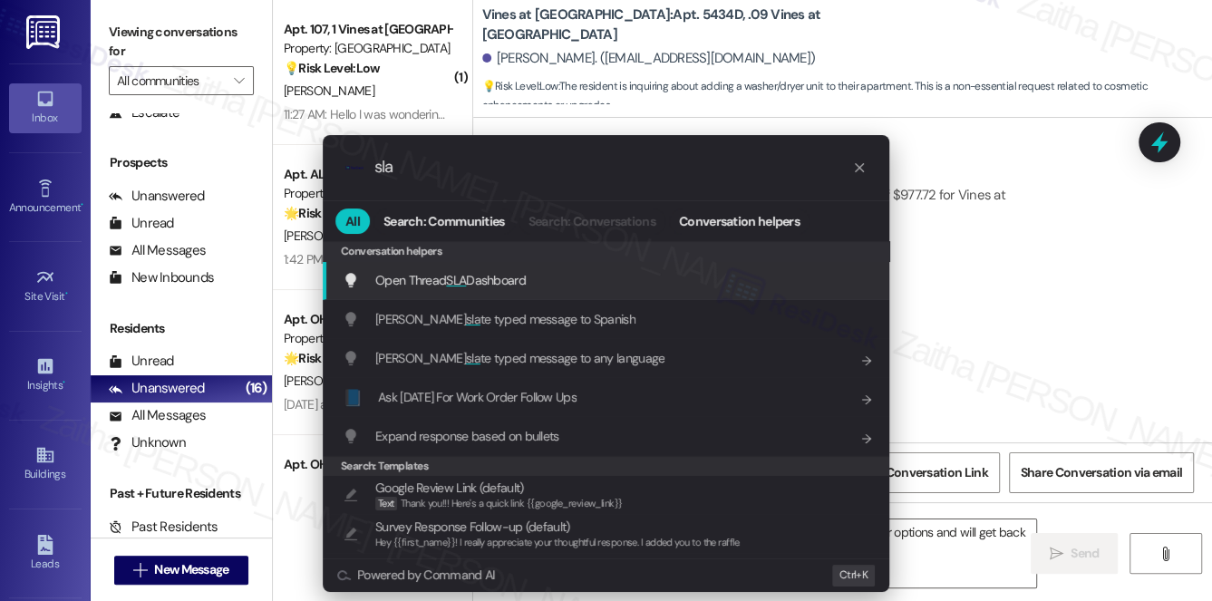
type input "sla"
click at [491, 268] on div "Open Thread SLA Dashboard Add shortcut" at bounding box center [606, 280] width 567 height 39
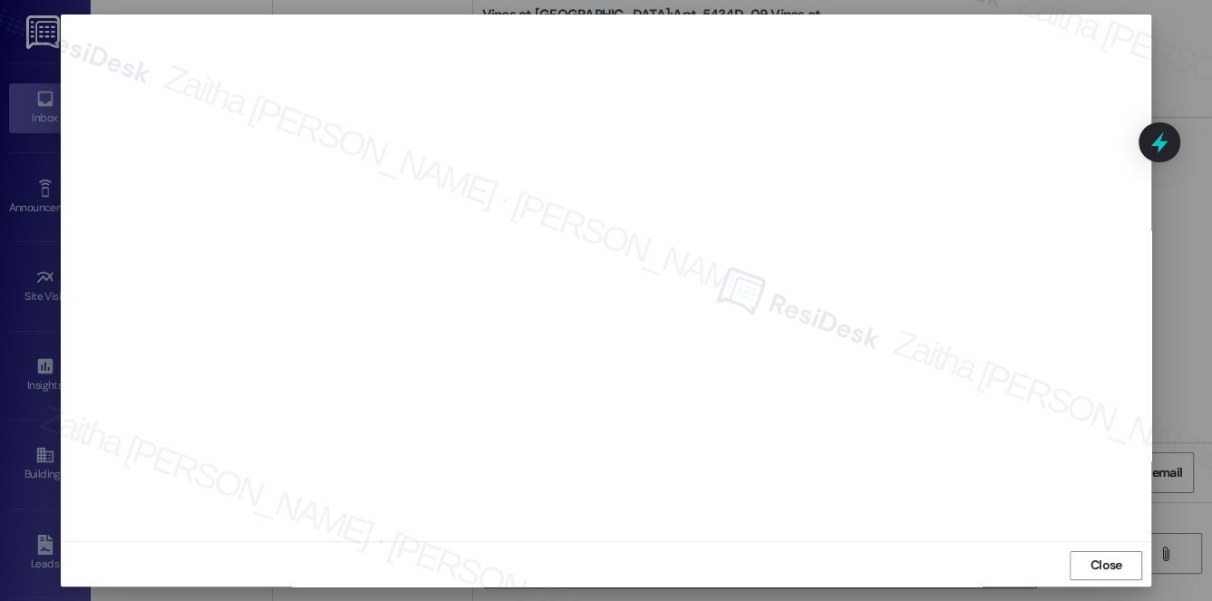
scroll to position [16, 0]
click at [1095, 566] on span "Close" at bounding box center [1107, 563] width 32 height 19
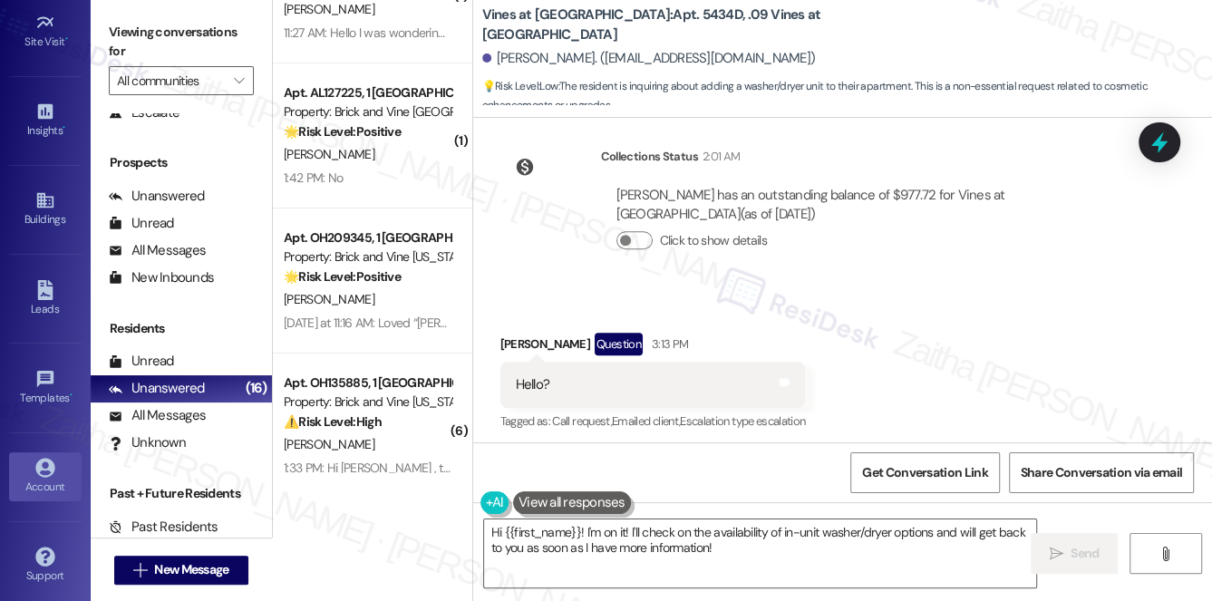
scroll to position [257, 0]
click at [48, 483] on div "Account" at bounding box center [45, 485] width 91 height 18
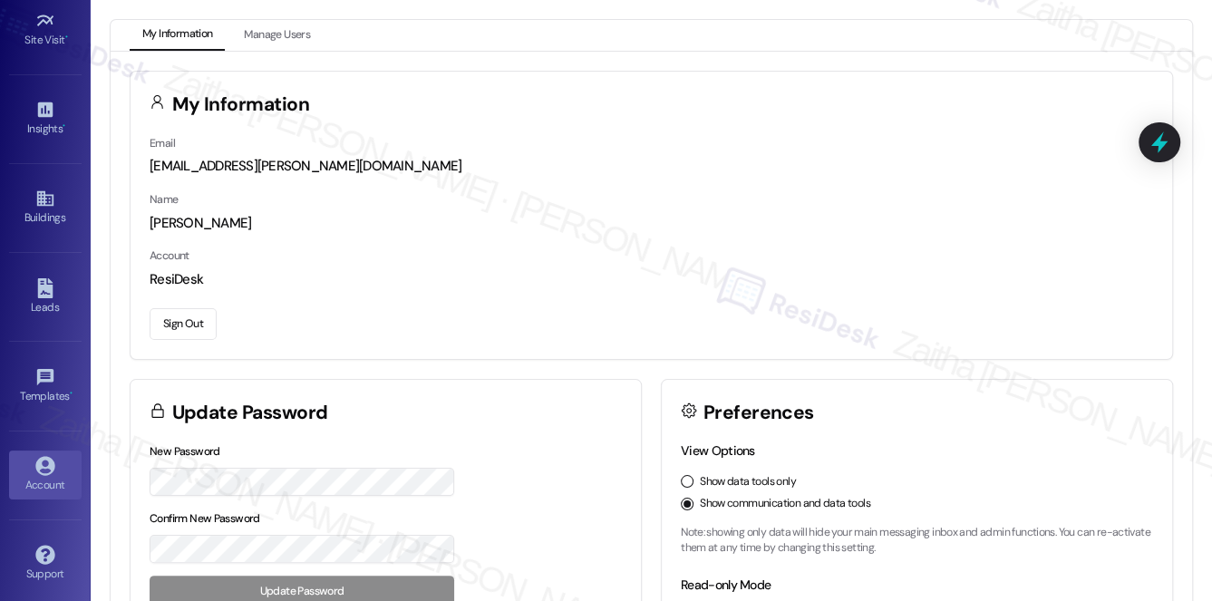
click at [180, 322] on button "Sign Out" at bounding box center [183, 324] width 67 height 32
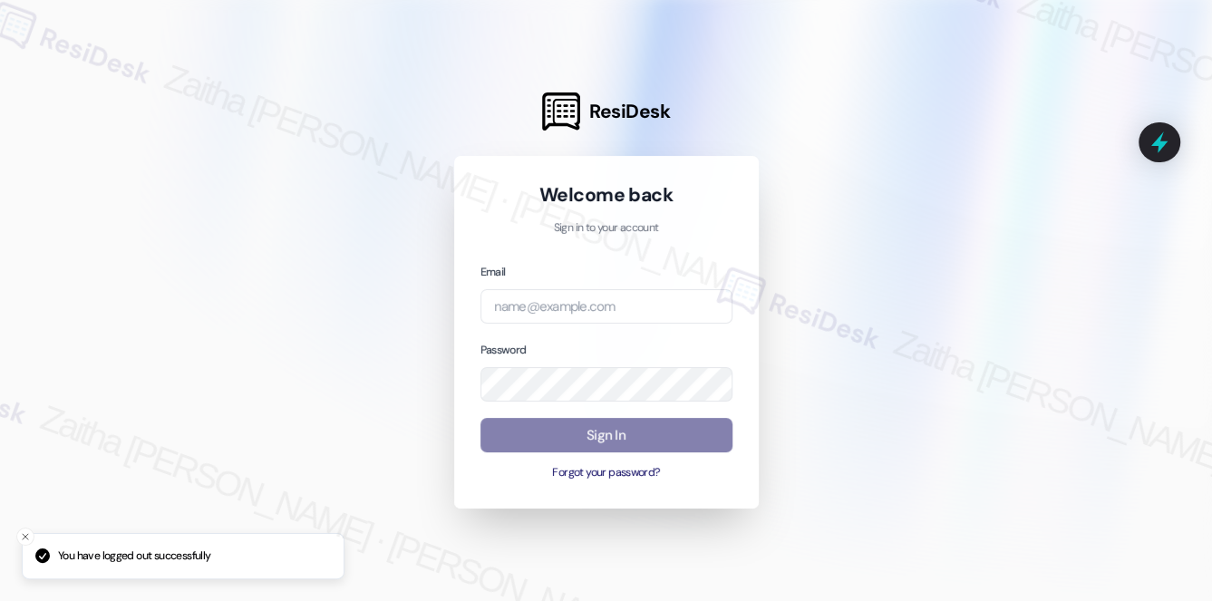
click at [589, 351] on div "Password" at bounding box center [607, 371] width 252 height 63
click at [585, 314] on input "email" at bounding box center [607, 306] width 252 height 35
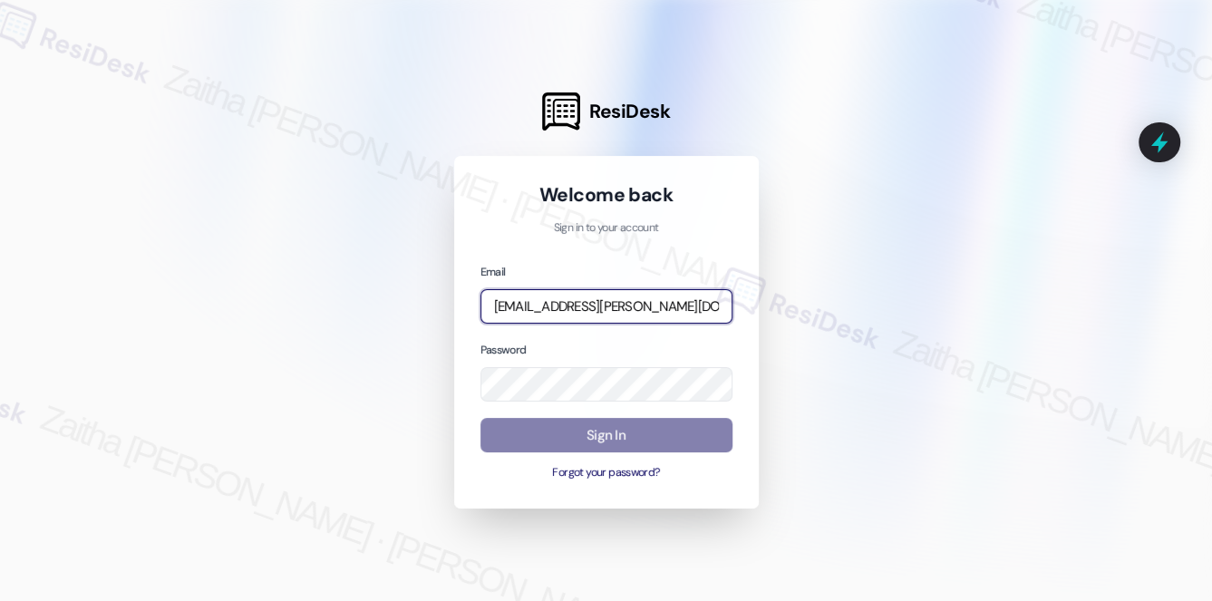
type input "[EMAIL_ADDRESS][PERSON_NAME][DOMAIN_NAME]"
